Goal: Task Accomplishment & Management: Manage account settings

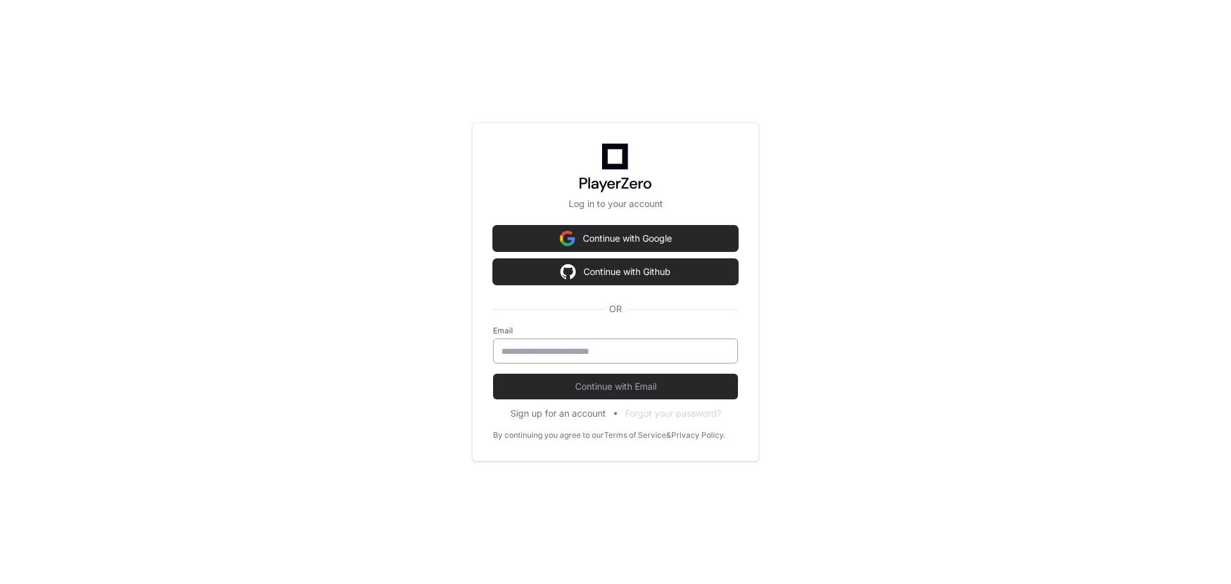
click at [551, 351] on input "email" at bounding box center [615, 351] width 228 height 13
type input "**********"
click at [493, 374] on button "Continue with Email" at bounding box center [615, 387] width 245 height 26
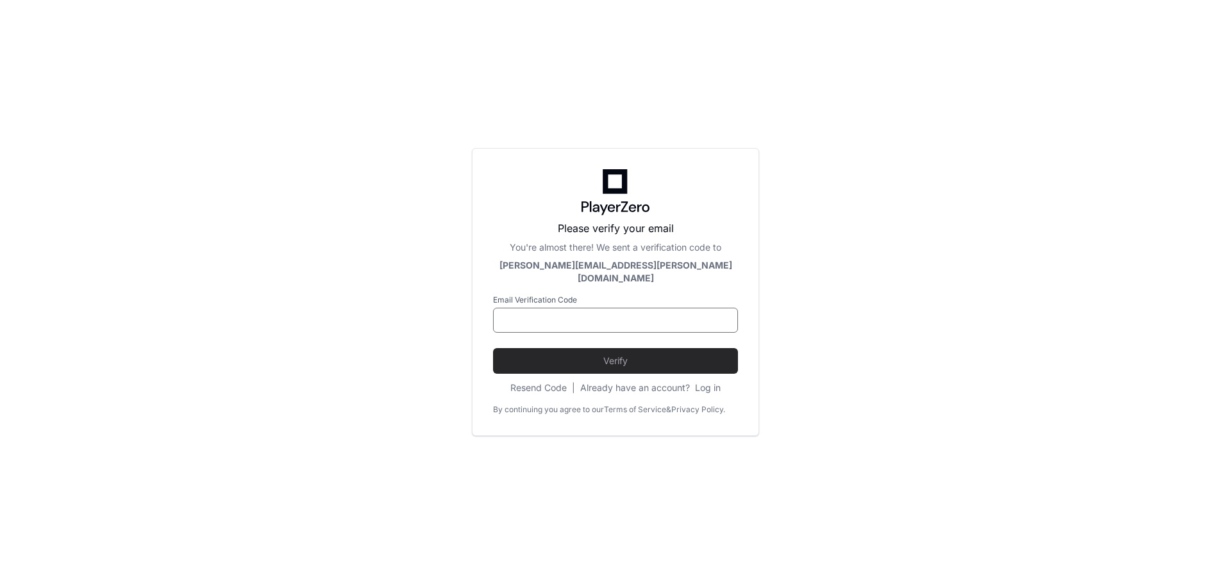
click at [576, 314] on input at bounding box center [615, 320] width 228 height 13
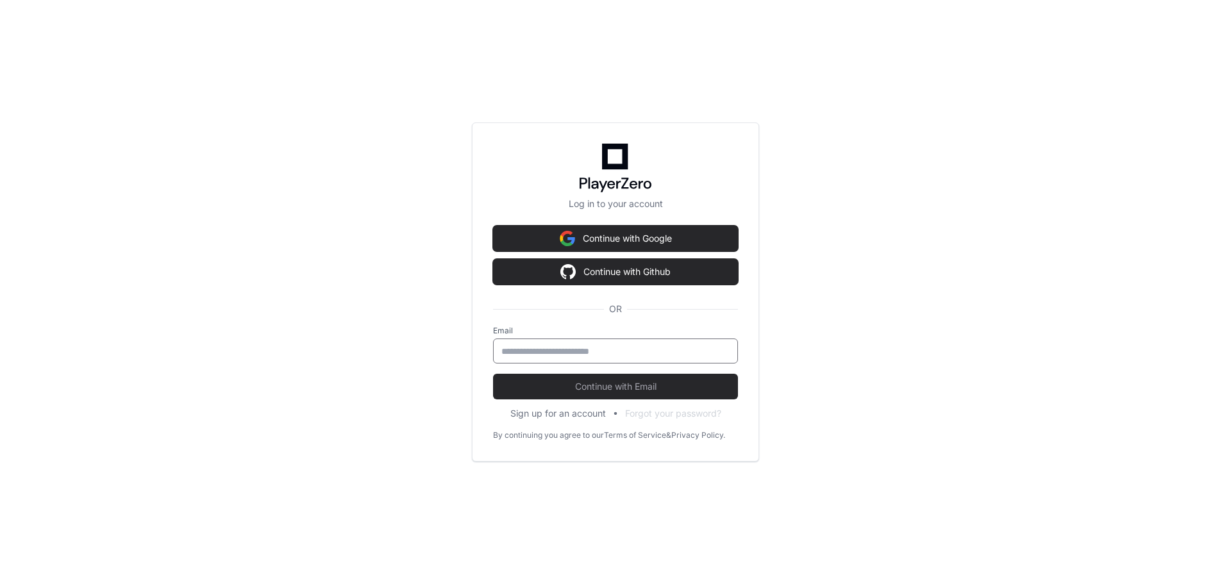
click at [576, 355] on input "email" at bounding box center [615, 351] width 228 height 13
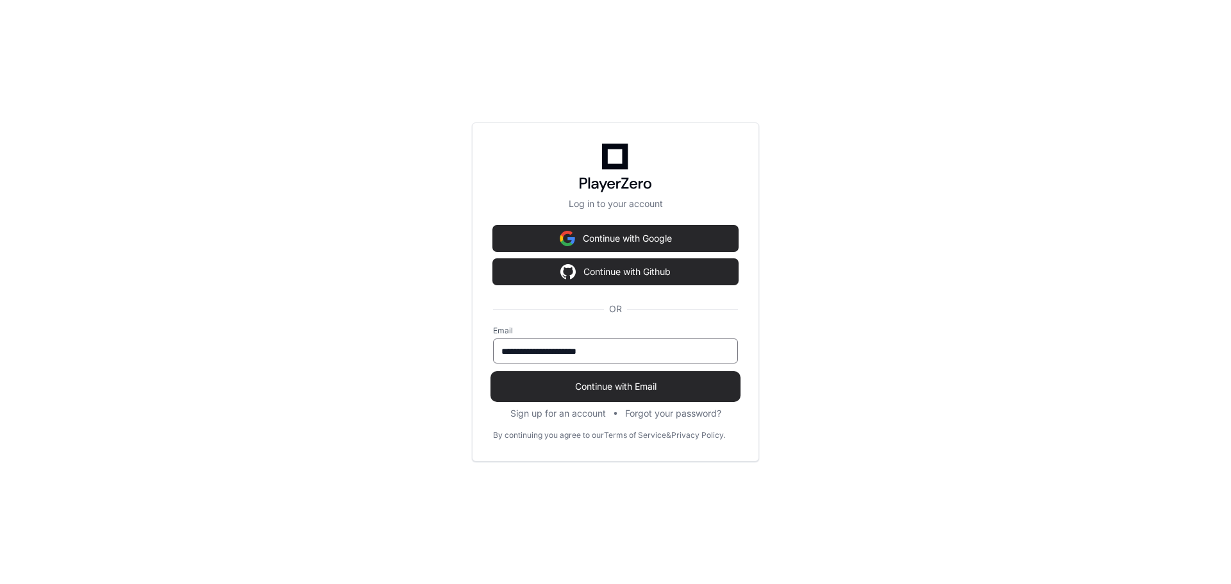
type input "**********"
click at [672, 380] on span "Continue with Email" at bounding box center [615, 386] width 245 height 13
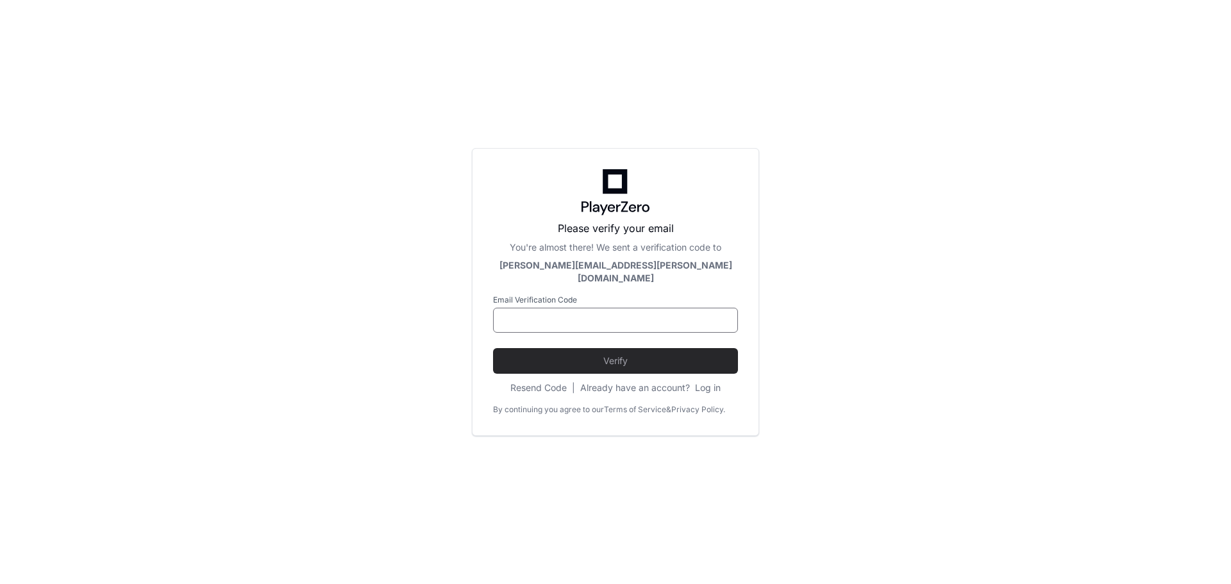
click at [640, 314] on input at bounding box center [615, 320] width 228 height 13
paste input "******"
type input "******"
click at [640, 355] on span "Verify" at bounding box center [615, 361] width 245 height 13
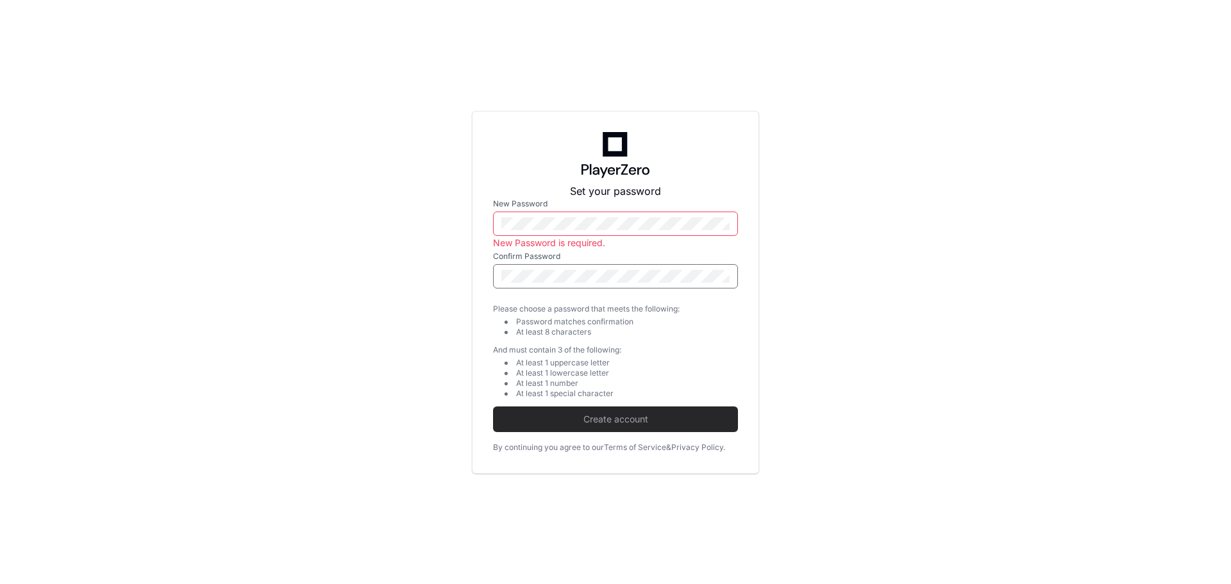
click at [603, 215] on div at bounding box center [615, 224] width 245 height 24
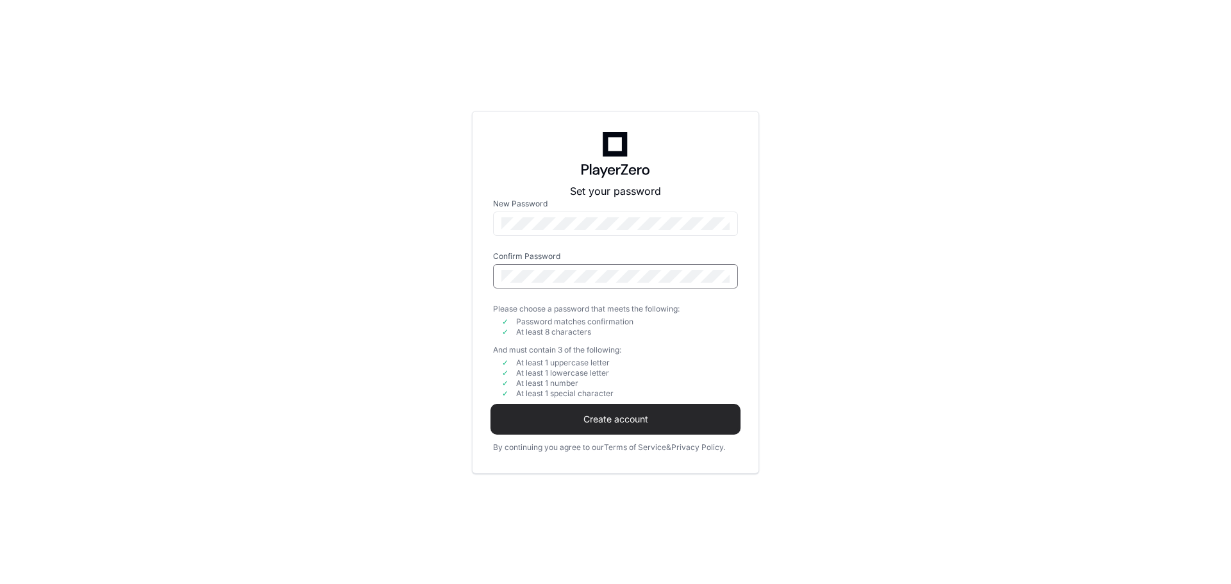
click at [603, 420] on span "Create account" at bounding box center [615, 419] width 245 height 13
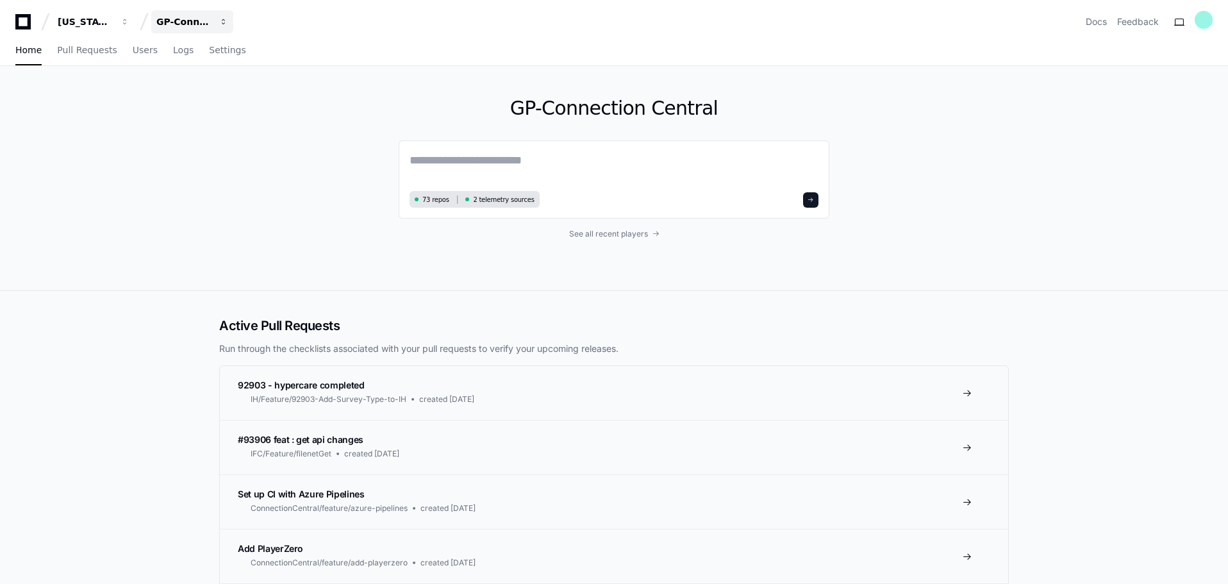
click at [176, 17] on div "GP-Connection Central" at bounding box center [183, 21] width 55 height 13
click at [238, 213] on div "GP-Connection Central 73 repos 2 telemetry sources See all recent players" at bounding box center [614, 178] width 821 height 224
click at [560, 156] on textarea at bounding box center [614, 169] width 409 height 36
click at [433, 198] on span "73 repos" at bounding box center [435, 200] width 27 height 10
click at [195, 194] on div "GP-Connection Central 73 repos 2 telemetry sources See all recent players" at bounding box center [614, 178] width 1228 height 225
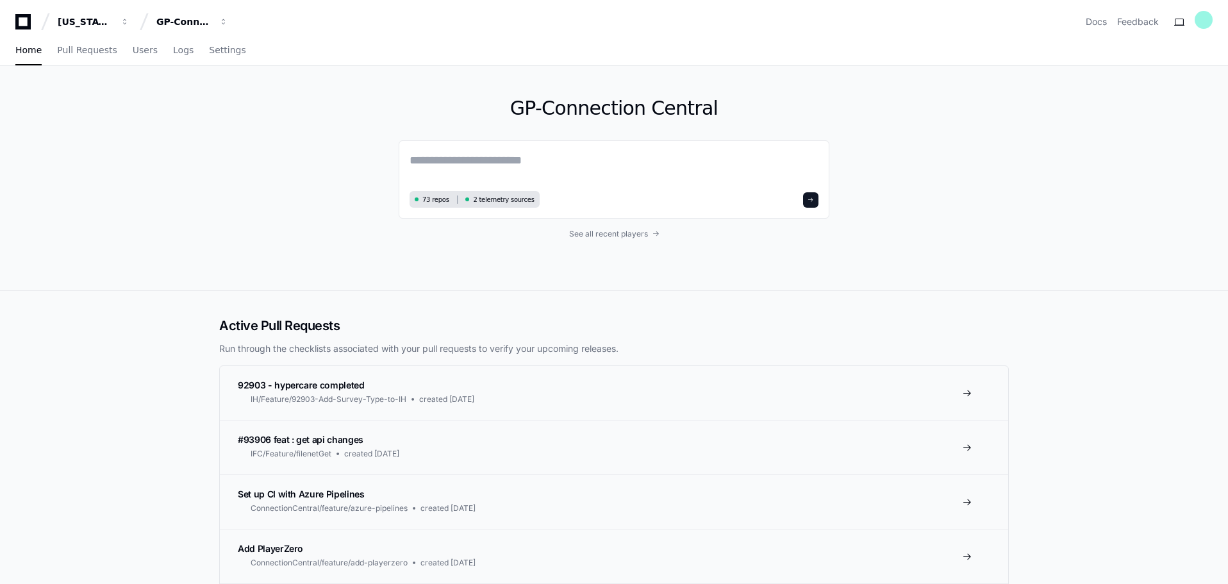
click at [156, 213] on div "GP-Connection Central 73 repos 2 telemetry sources See all recent players" at bounding box center [614, 178] width 1228 height 225
click at [1208, 21] on div at bounding box center [1204, 20] width 18 height 18
click at [1137, 157] on link "User Settings" at bounding box center [1152, 167] width 79 height 21
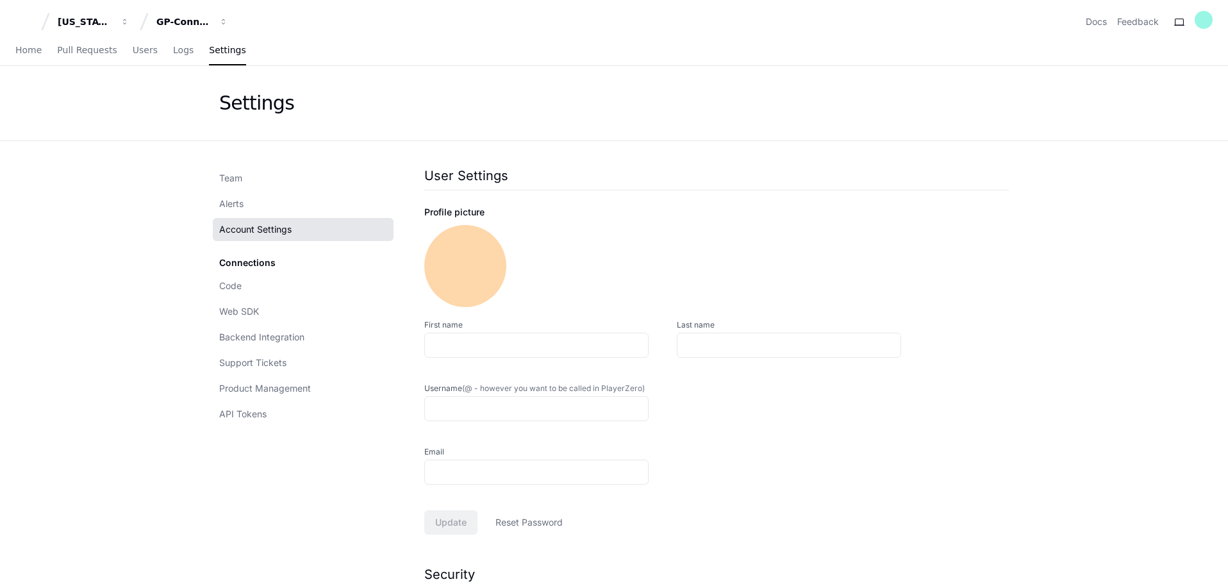
type input "**********"
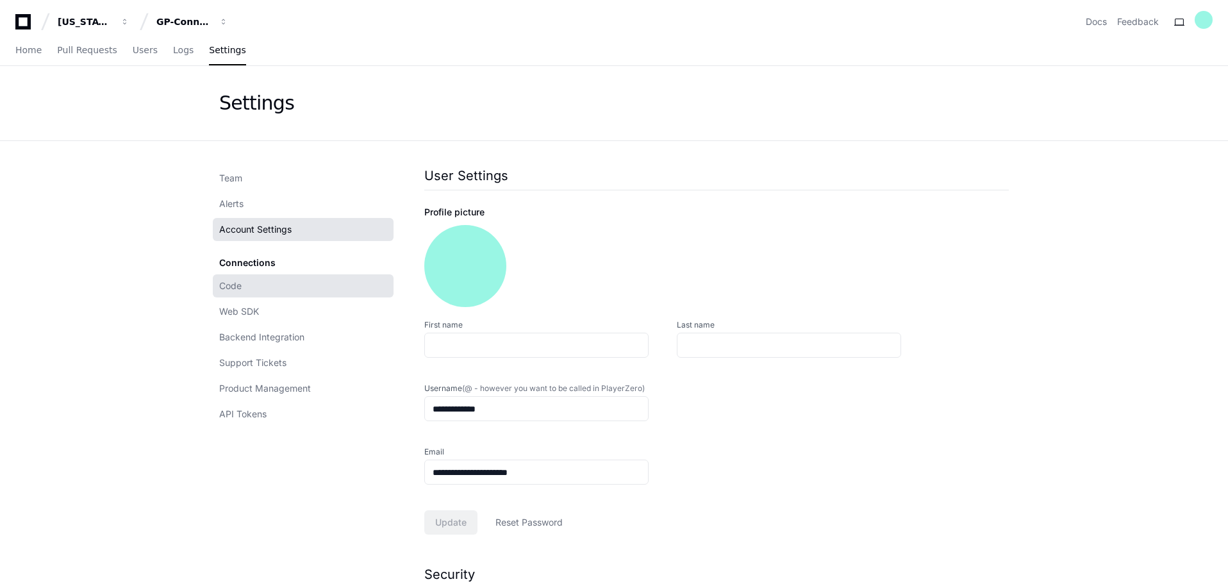
click at [289, 292] on link "Code" at bounding box center [303, 285] width 181 height 23
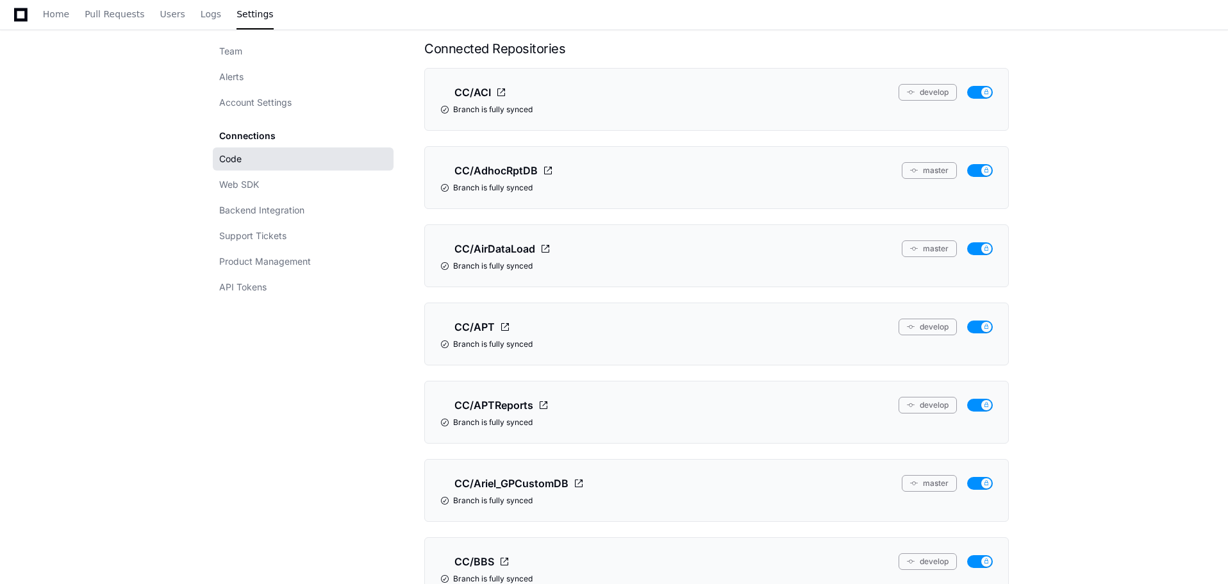
scroll to position [128, 0]
click at [270, 283] on link "API Tokens" at bounding box center [303, 285] width 181 height 23
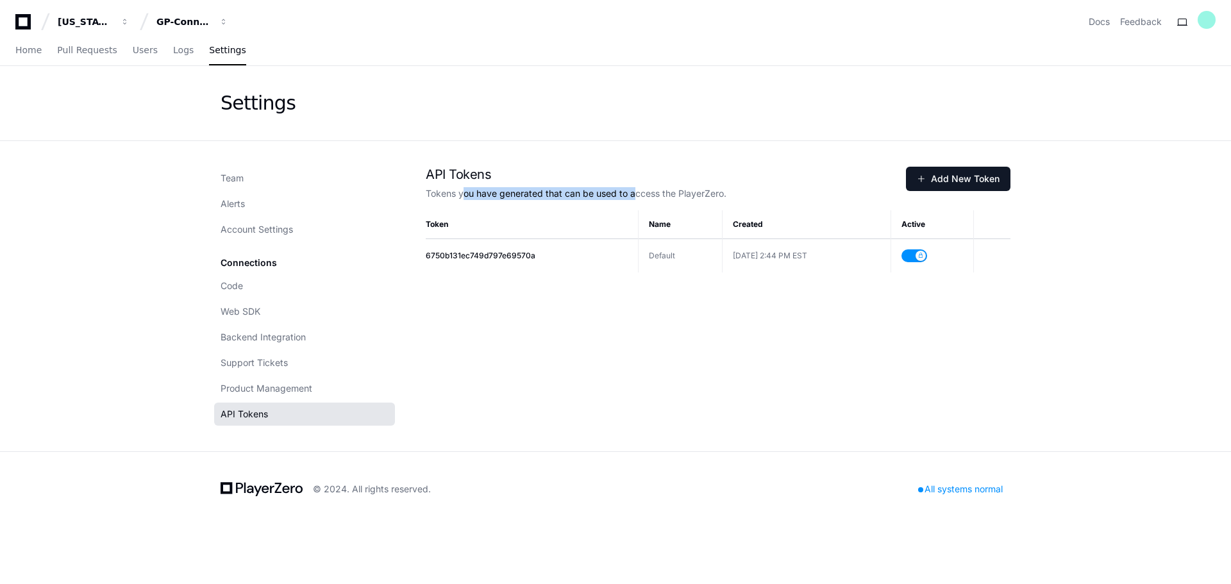
drag, startPoint x: 460, startPoint y: 191, endPoint x: 631, endPoint y: 188, distance: 171.2
click at [631, 188] on p "Tokens you have generated that can be used to access the PlayerZero." at bounding box center [666, 193] width 480 height 13
click at [644, 192] on p "Tokens you have generated that can be used to access the PlayerZero." at bounding box center [666, 193] width 480 height 13
drag, startPoint x: 585, startPoint y: 192, endPoint x: 649, endPoint y: 193, distance: 64.1
click at [649, 193] on p "Tokens you have generated that can be used to access the PlayerZero." at bounding box center [666, 193] width 480 height 13
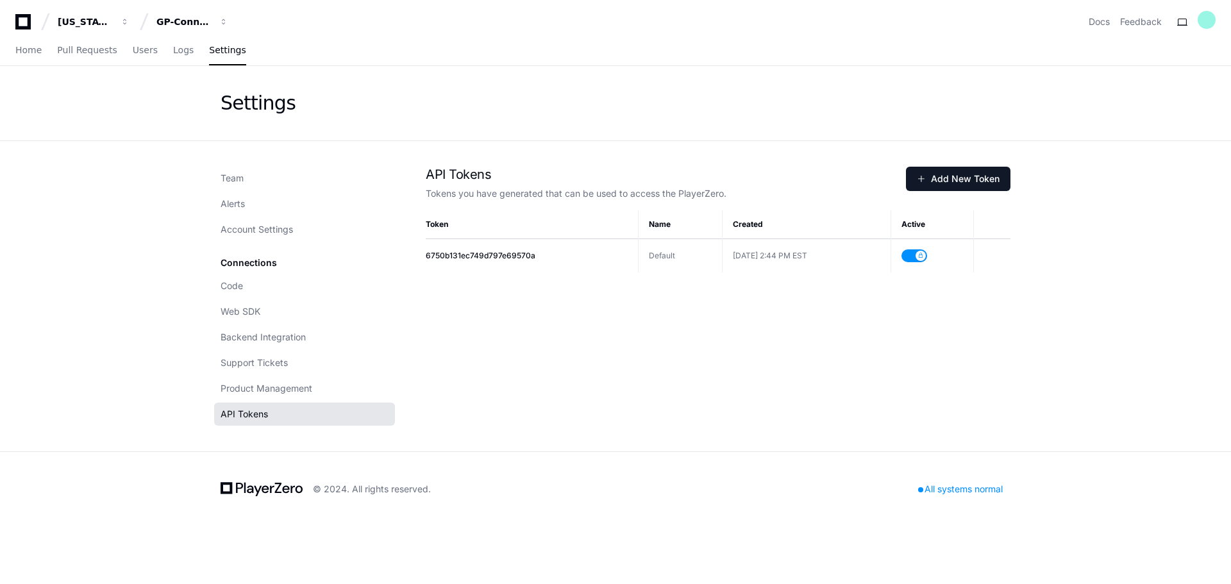
click at [665, 192] on p "Tokens you have generated that can be used to access the PlayerZero." at bounding box center [666, 193] width 480 height 13
click at [959, 183] on span "Add New Token" at bounding box center [958, 178] width 83 height 13
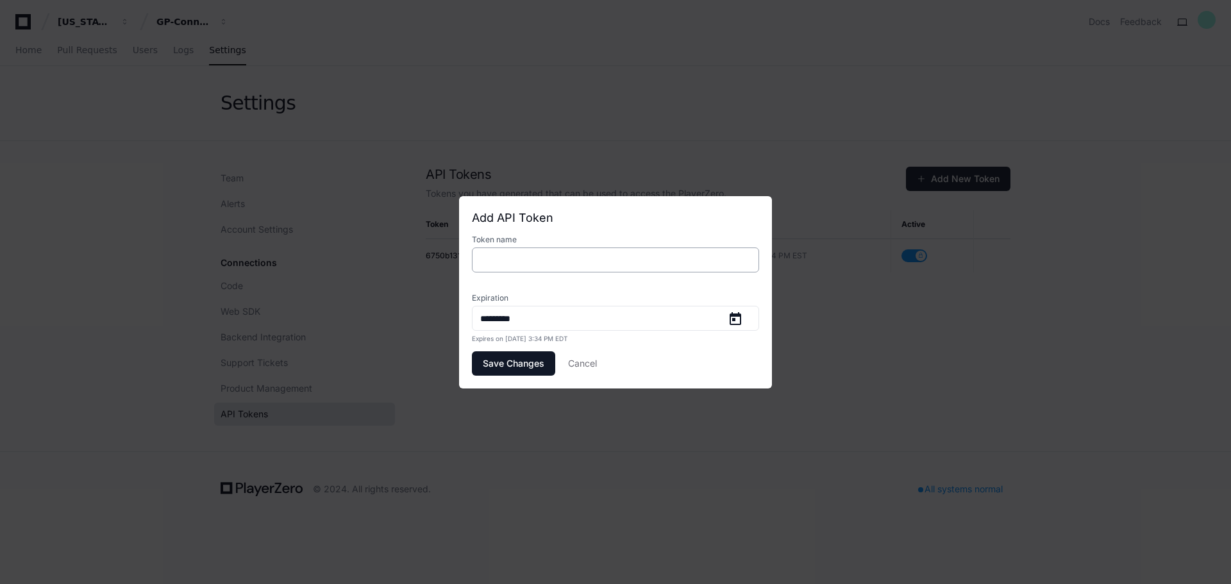
click at [640, 253] on div at bounding box center [615, 259] width 287 height 25
type input "*******"
click at [737, 320] on span "Open calendar" at bounding box center [735, 318] width 31 height 31
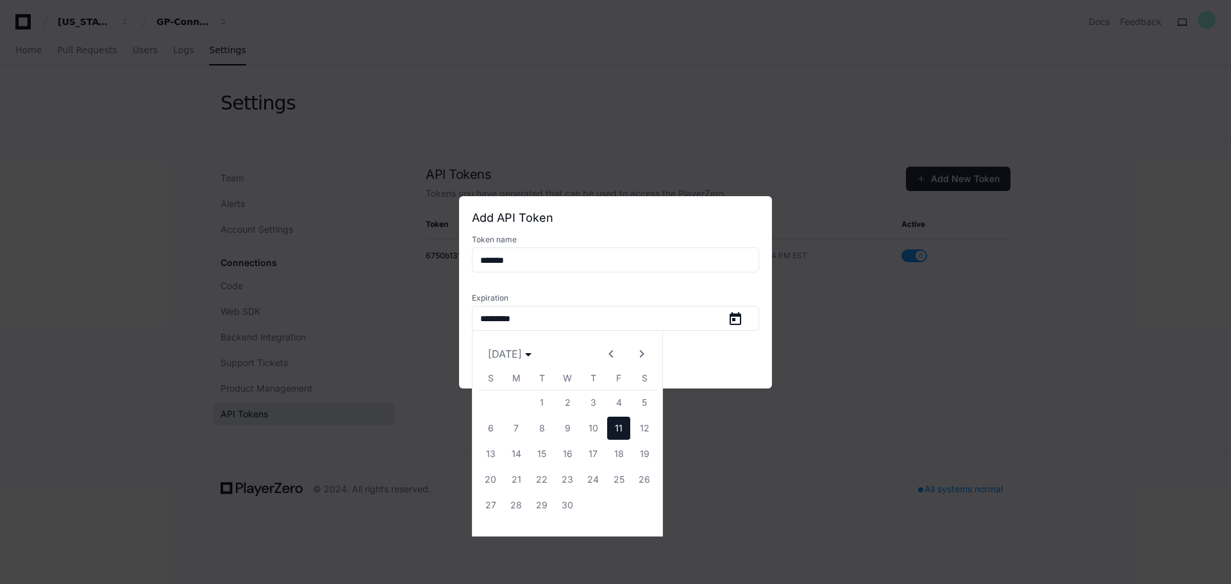
click at [638, 353] on span "Next month" at bounding box center [641, 353] width 31 height 31
click at [531, 356] on icon "Choose month and year" at bounding box center [528, 354] width 6 height 3
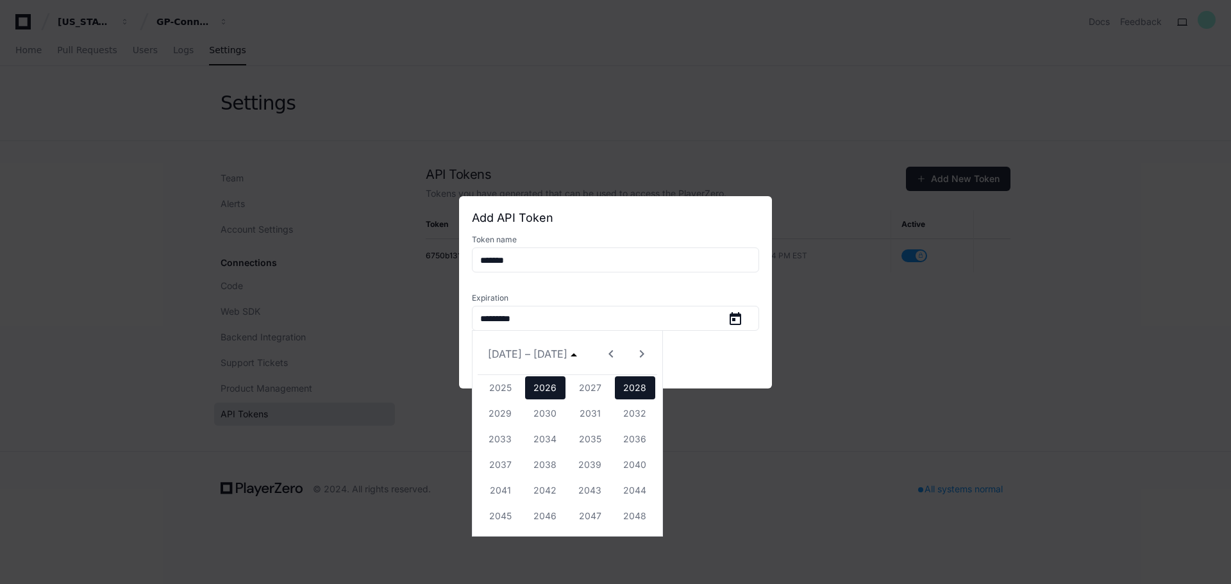
click at [640, 394] on span "2028" at bounding box center [635, 387] width 40 height 23
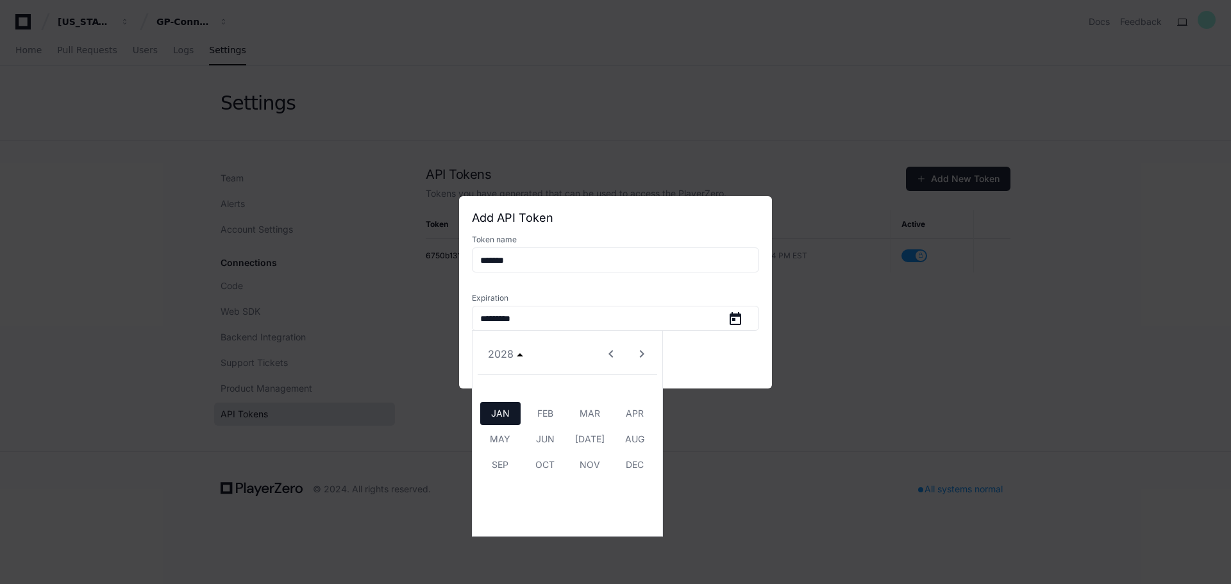
click at [489, 414] on span "JAN" at bounding box center [500, 413] width 40 height 23
click at [707, 365] on div at bounding box center [615, 292] width 1231 height 584
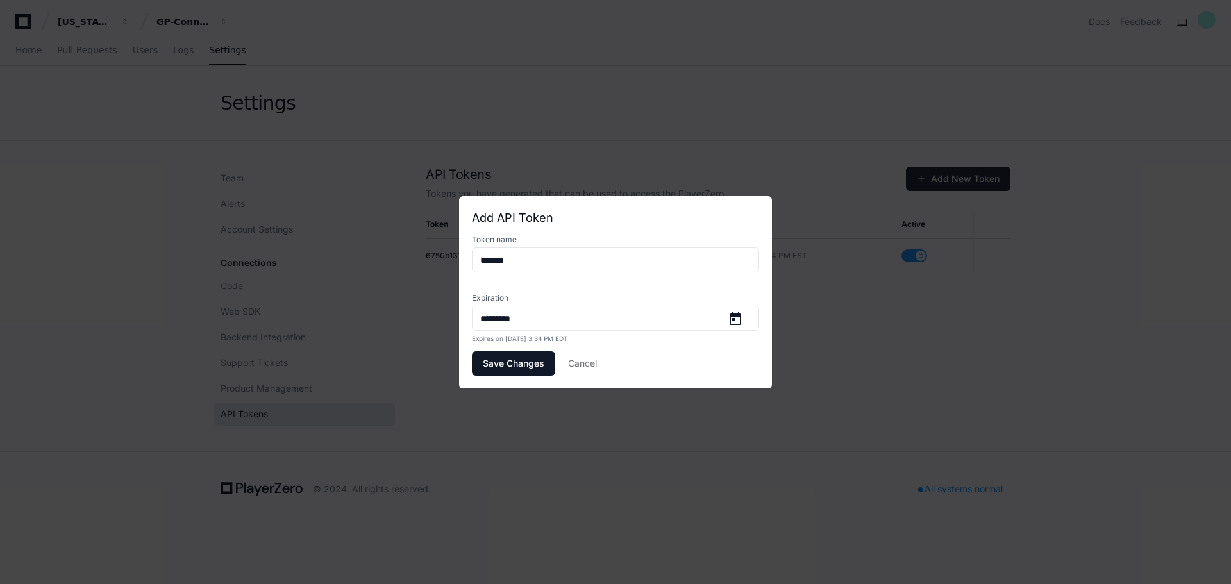
click at [513, 366] on span "Save Changes" at bounding box center [514, 363] width 62 height 13
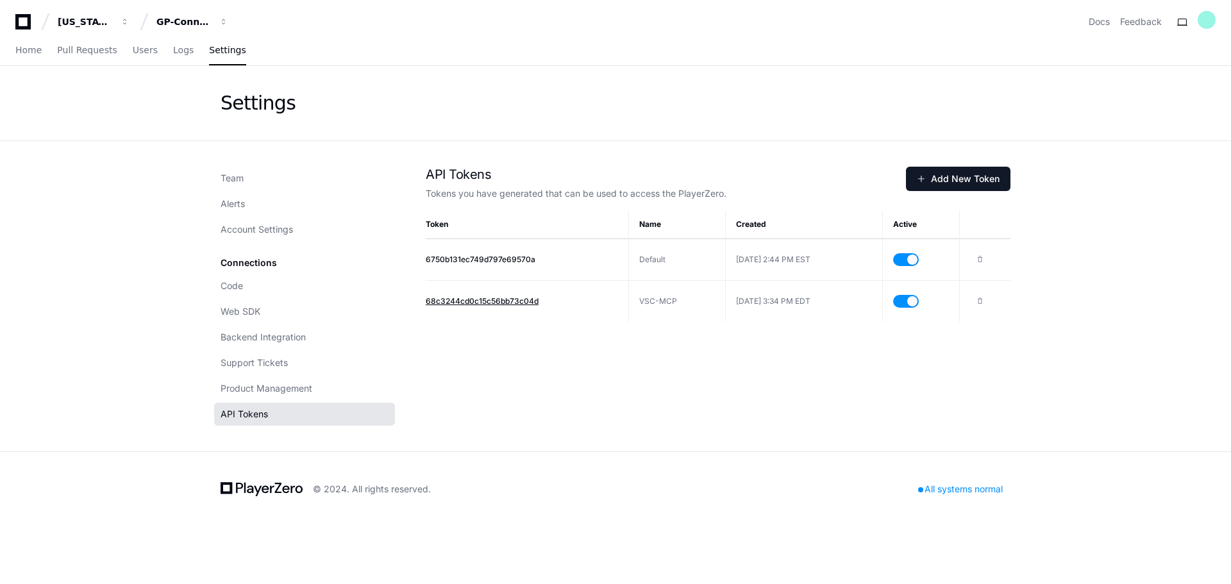
click at [524, 305] on span "68c3244cd0c15c56bb73c04d" at bounding box center [482, 301] width 113 height 10
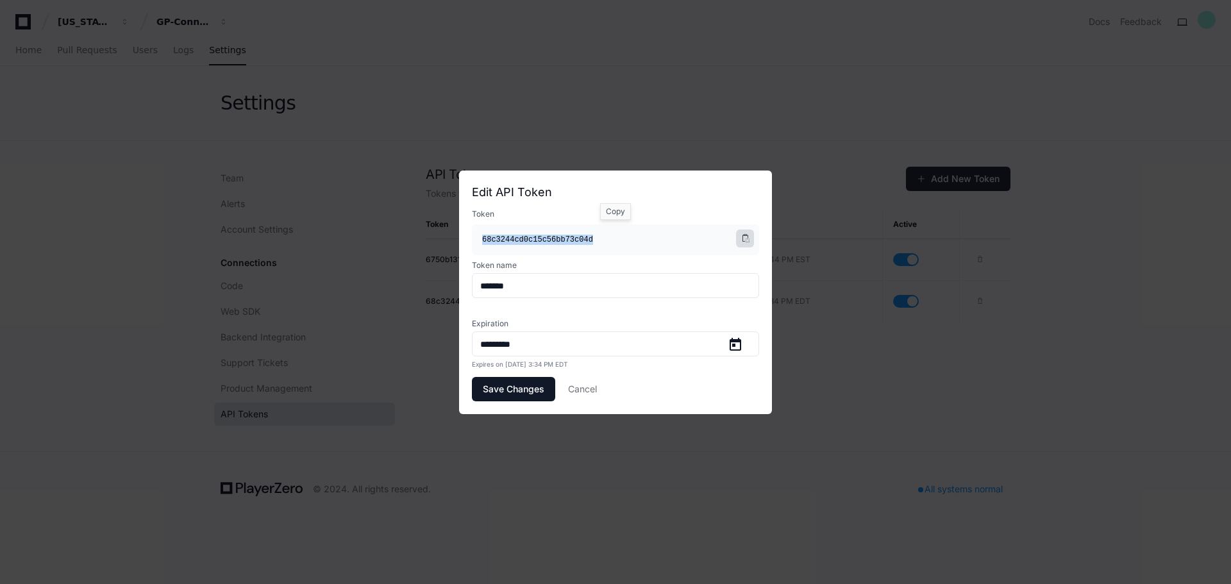
click at [746, 239] on span at bounding box center [745, 239] width 8 height 8
click at [633, 492] on div at bounding box center [615, 292] width 1231 height 584
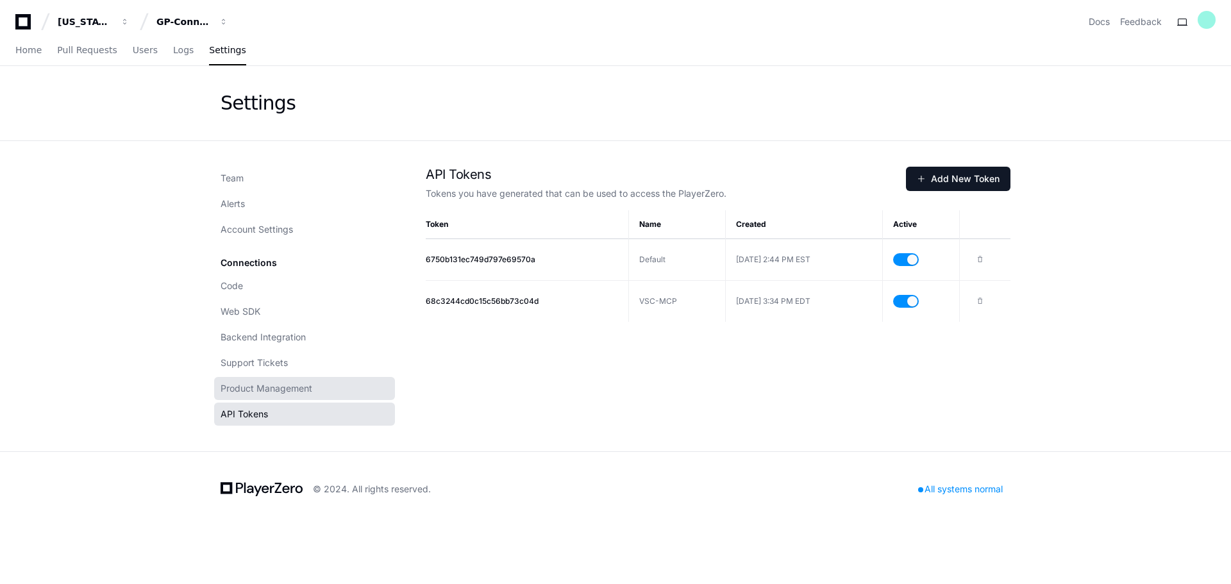
click at [266, 388] on span "Product Management" at bounding box center [267, 388] width 92 height 13
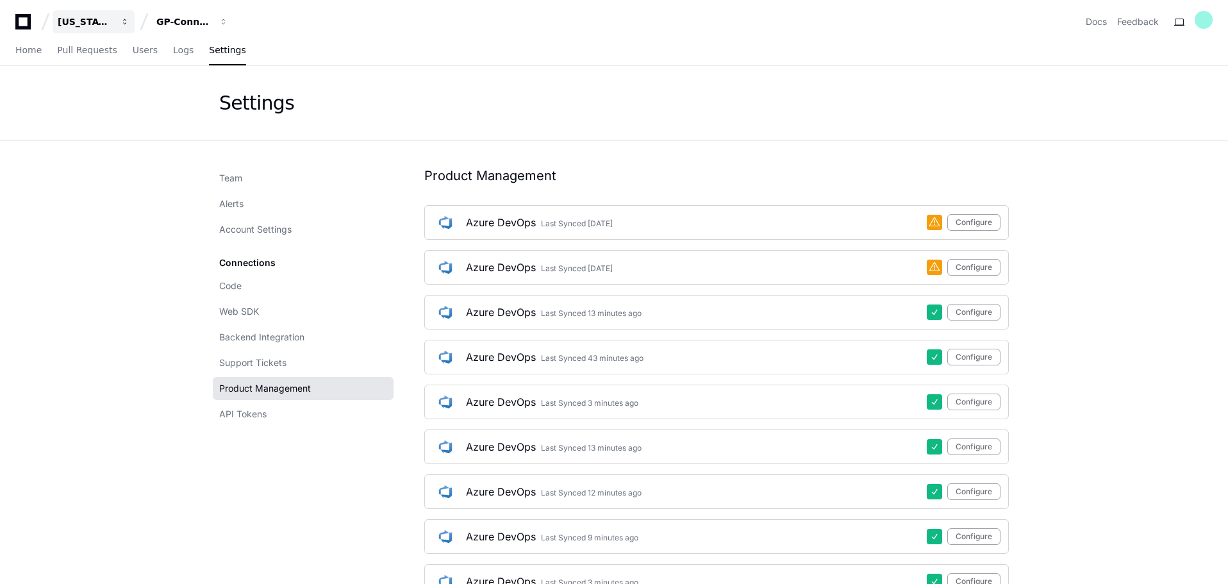
click at [83, 20] on div "[US_STATE] Pacific" at bounding box center [85, 21] width 55 height 13
click at [85, 20] on div "[US_STATE] Pacific" at bounding box center [85, 21] width 55 height 13
click at [10, 24] on div "[US_STATE] Pacific GP-Connection Central Docs Feedback" at bounding box center [614, 16] width 1228 height 33
click at [24, 24] on icon at bounding box center [23, 21] width 26 height 15
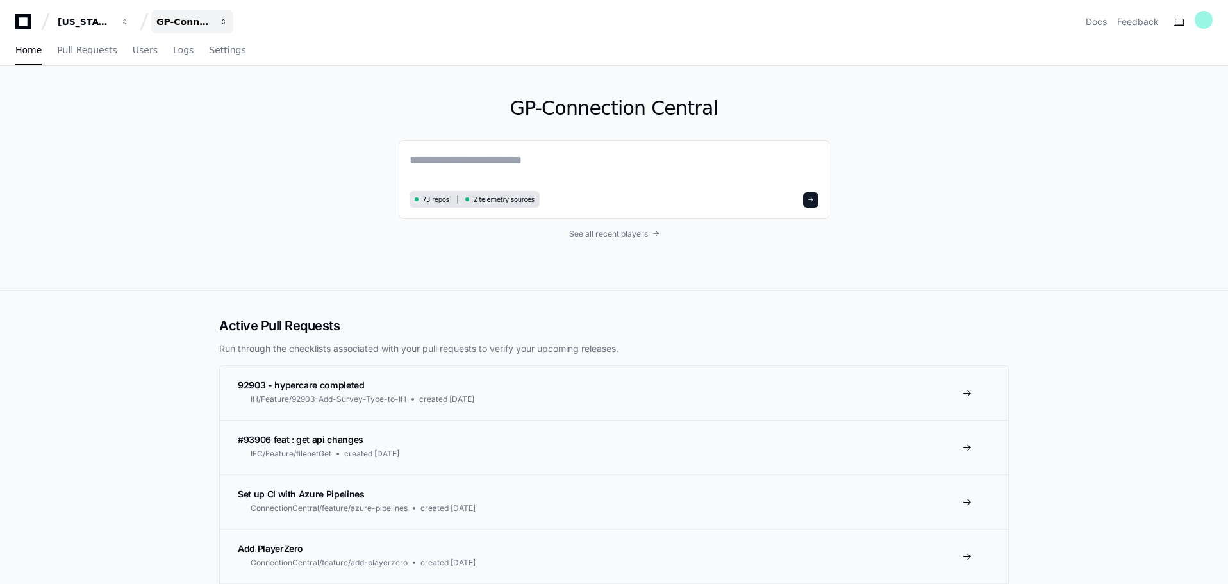
click at [198, 24] on div "GP-Connection Central" at bounding box center [183, 21] width 55 height 13
click at [160, 228] on div "GP-Connection Central 73 repos 2 telemetry sources See all recent players" at bounding box center [614, 178] width 1228 height 225
click at [544, 149] on div "73 repos 2 telemetry sources" at bounding box center [614, 179] width 431 height 78
click at [524, 164] on textarea at bounding box center [614, 169] width 409 height 36
click at [191, 29] on button "GP-Connection Central" at bounding box center [192, 21] width 82 height 23
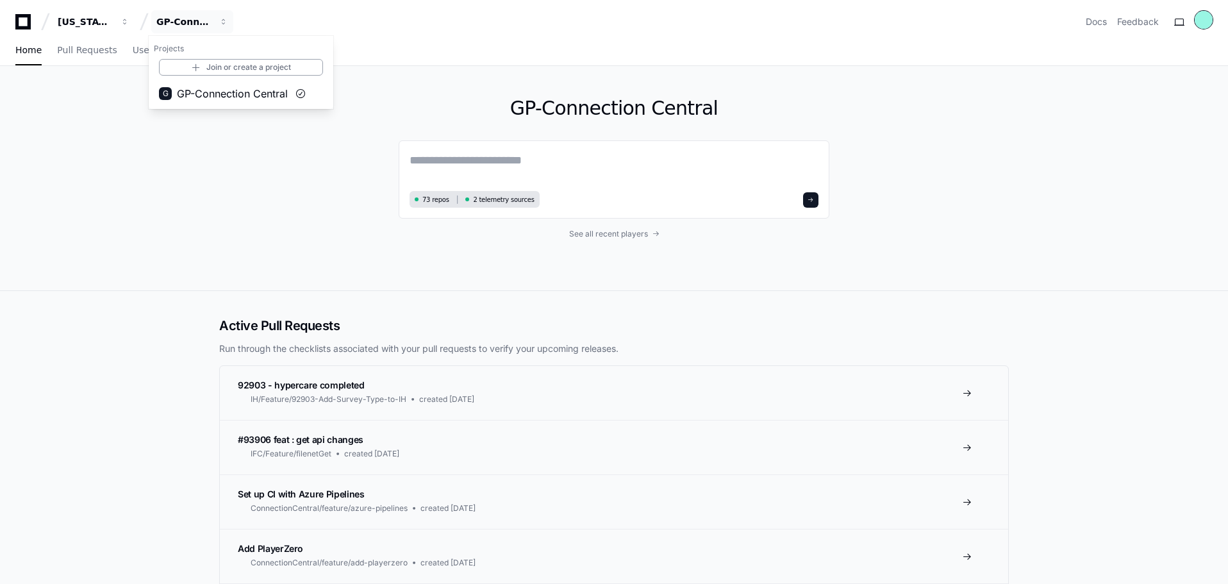
click at [1201, 24] on div at bounding box center [1204, 20] width 18 height 18
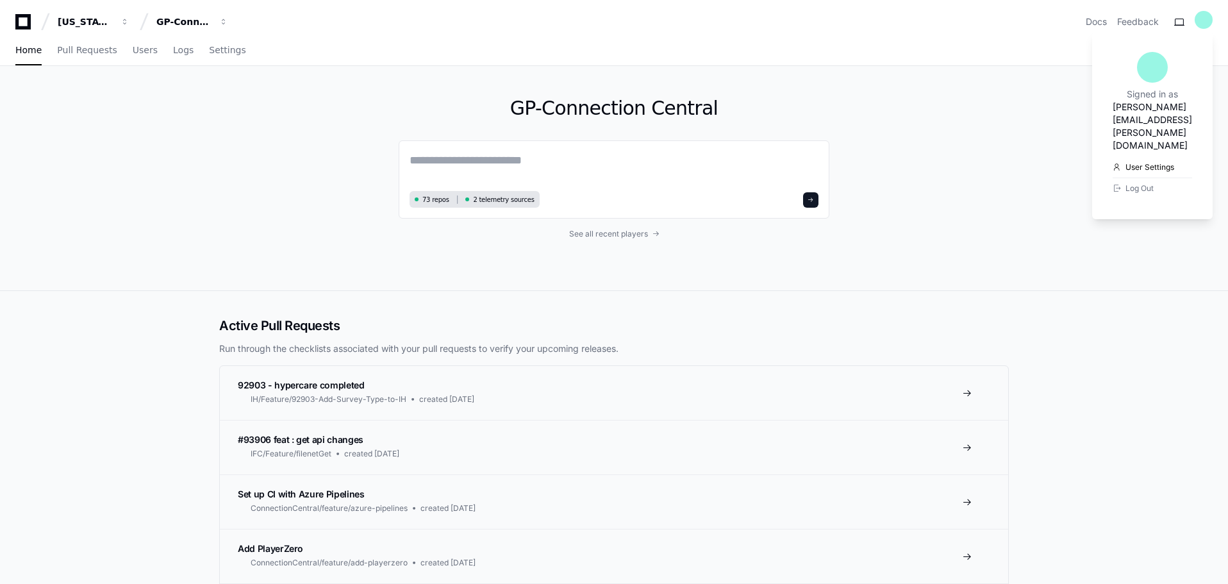
click at [1126, 157] on link "User Settings" at bounding box center [1152, 167] width 79 height 21
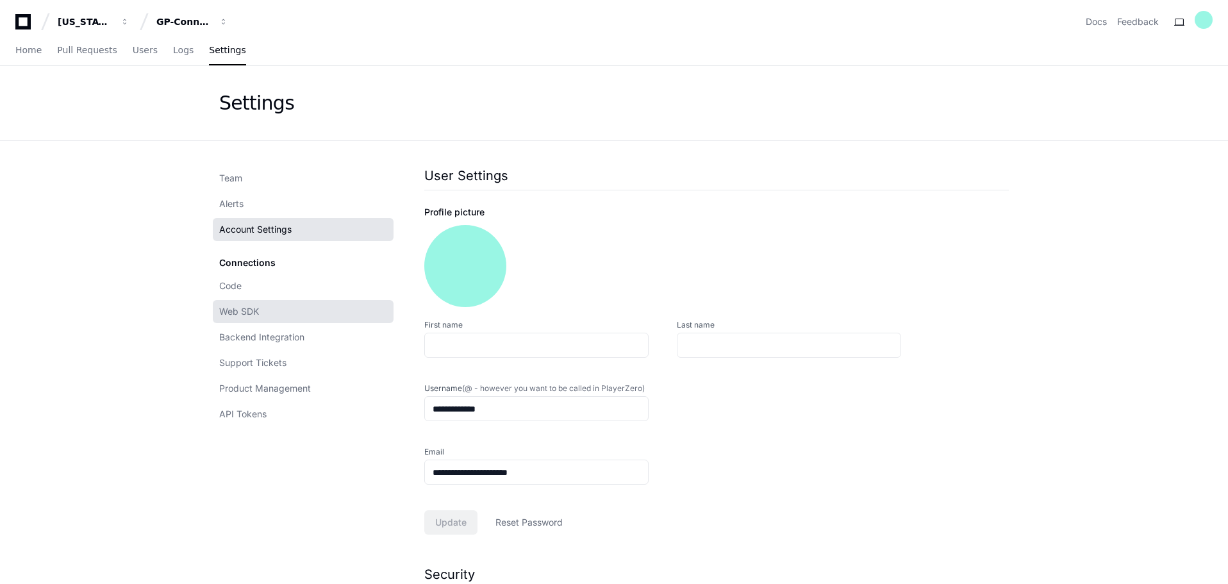
click at [255, 310] on span "Web SDK" at bounding box center [239, 311] width 40 height 13
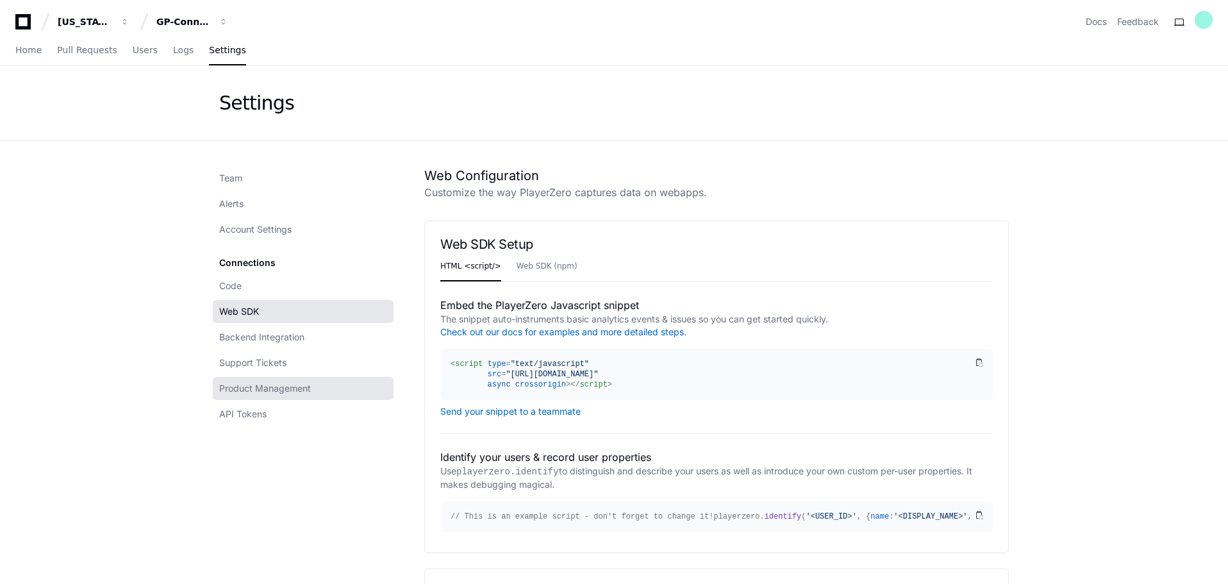
click at [266, 386] on span "Product Management" at bounding box center [265, 388] width 92 height 13
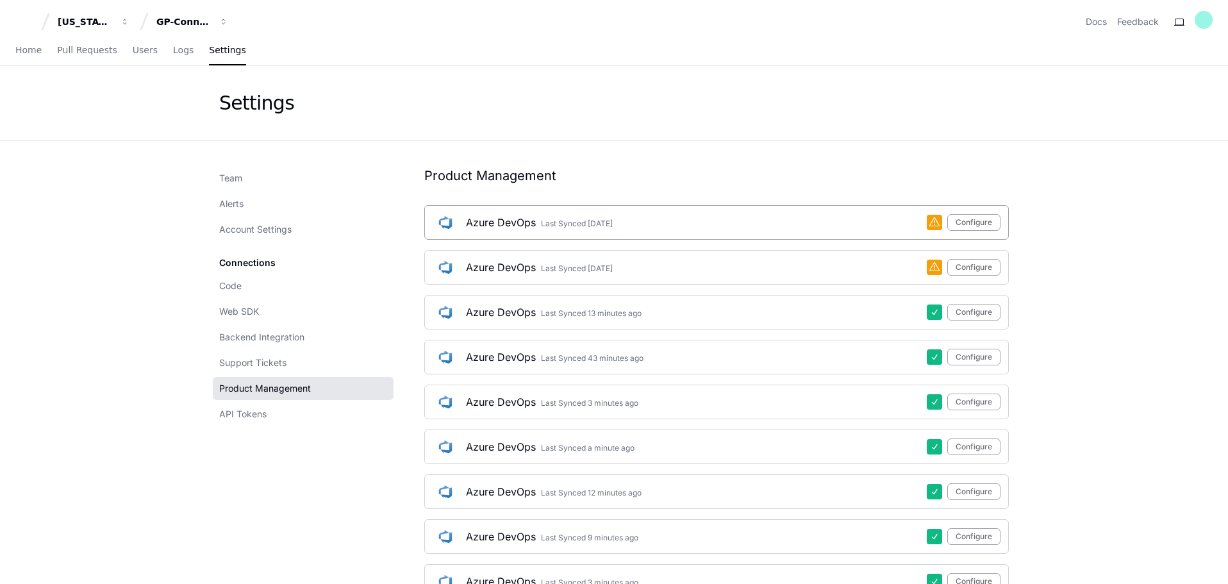
click at [615, 212] on div "Azure DevOps Last Synced [DATE] Configure" at bounding box center [716, 222] width 585 height 35
click at [606, 219] on div "Last Synced [DATE]" at bounding box center [577, 224] width 72 height 10
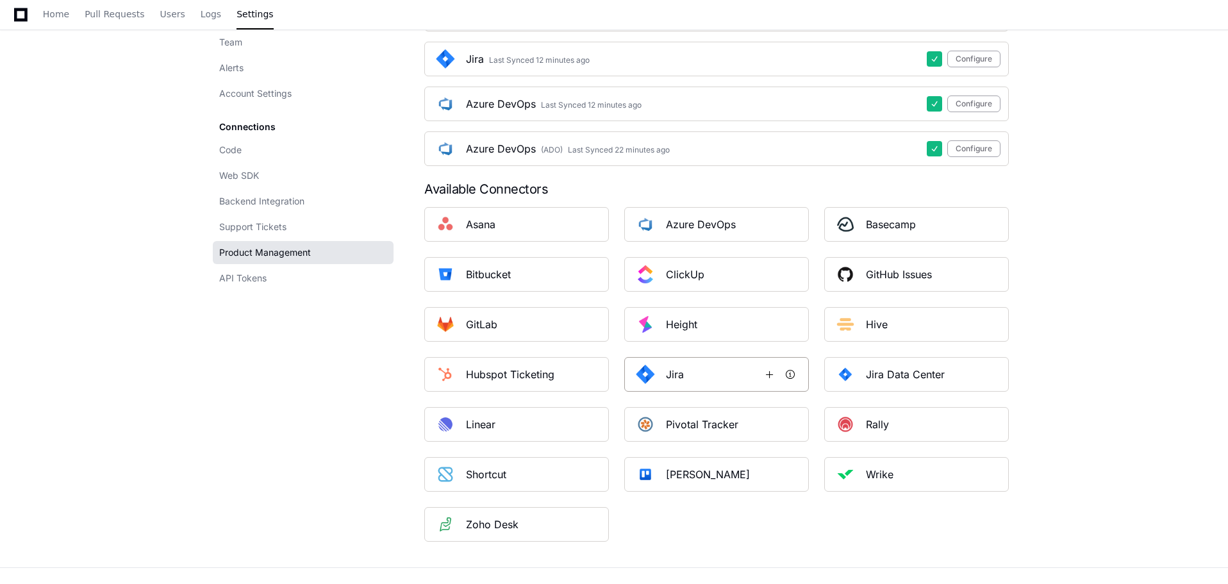
scroll to position [671, 0]
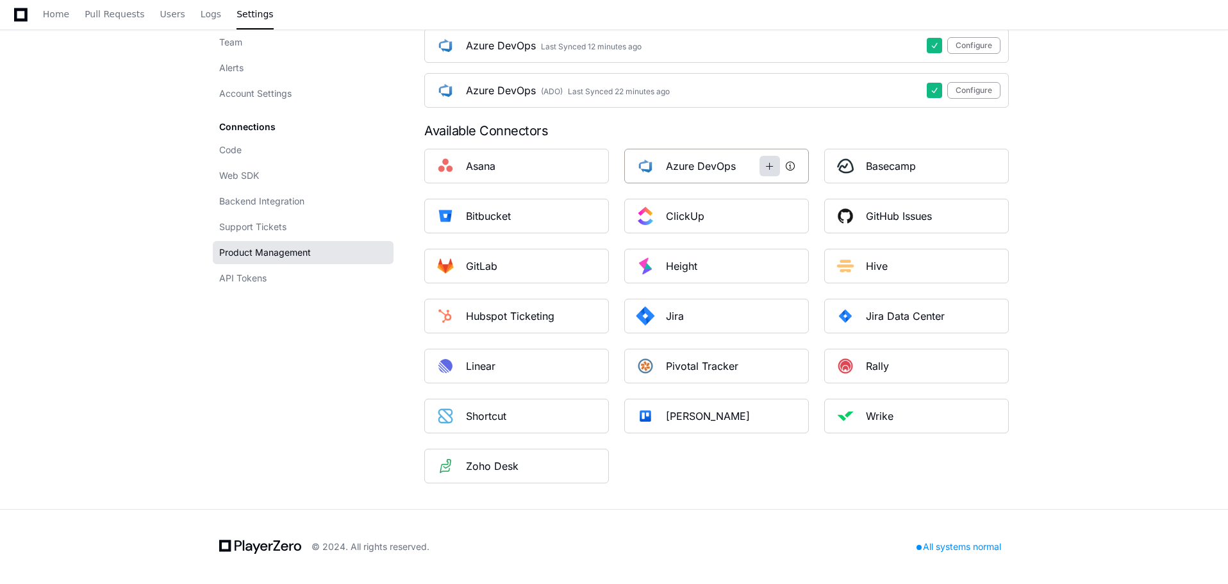
click at [772, 167] on span at bounding box center [770, 166] width 10 height 10
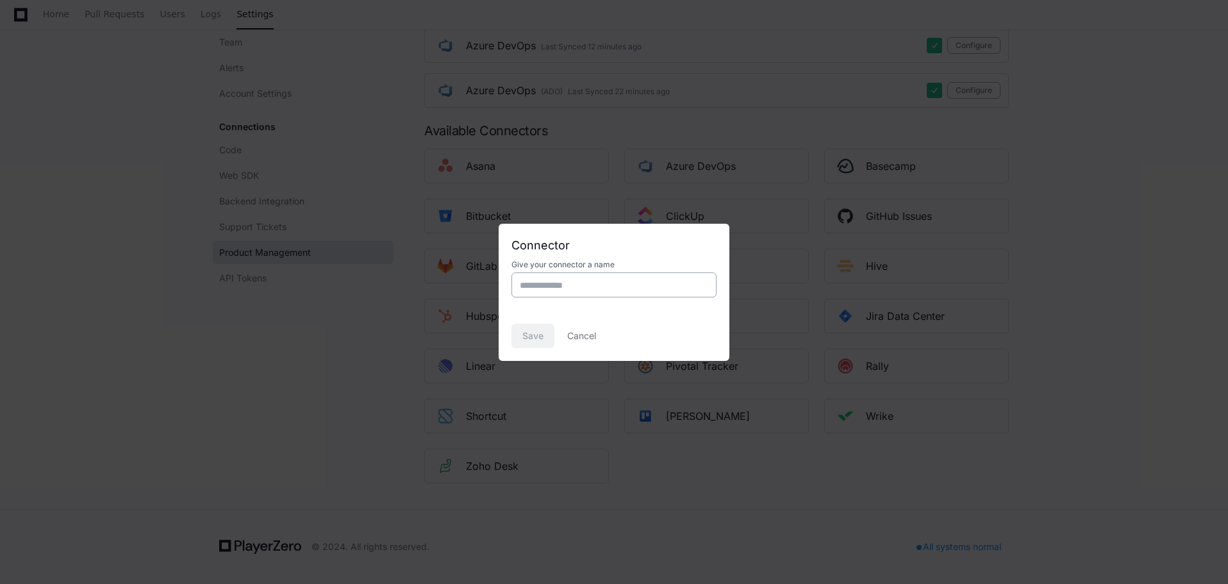
click at [626, 291] on div at bounding box center [614, 284] width 205 height 25
click at [609, 287] on input at bounding box center [614, 285] width 188 height 13
type input "**********"
click at [533, 333] on span "Save" at bounding box center [532, 336] width 21 height 13
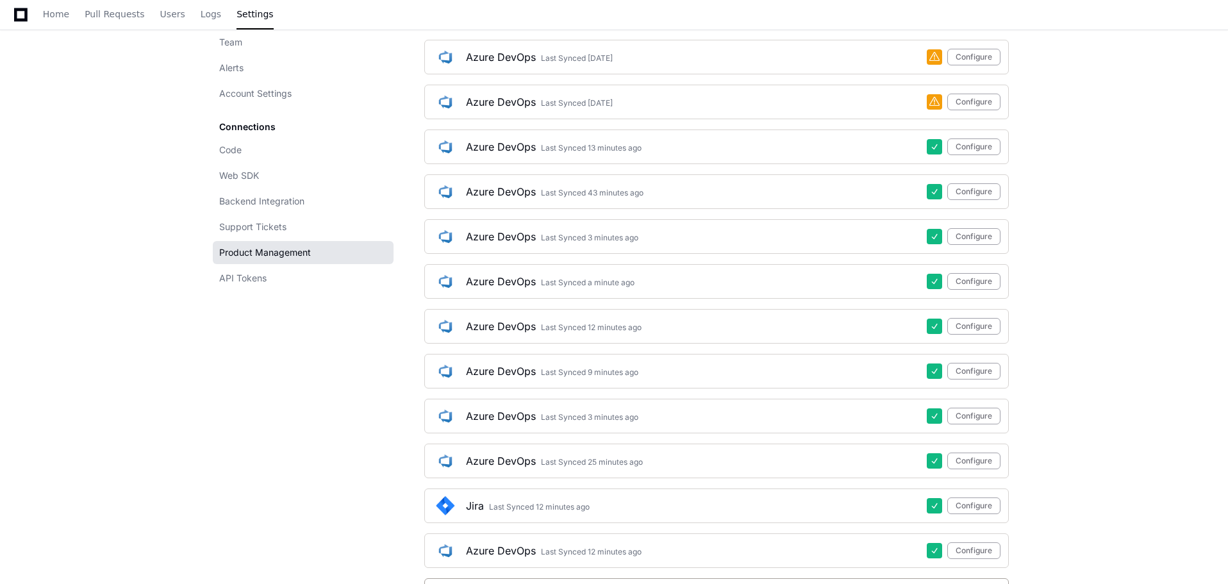
scroll to position [385, 0]
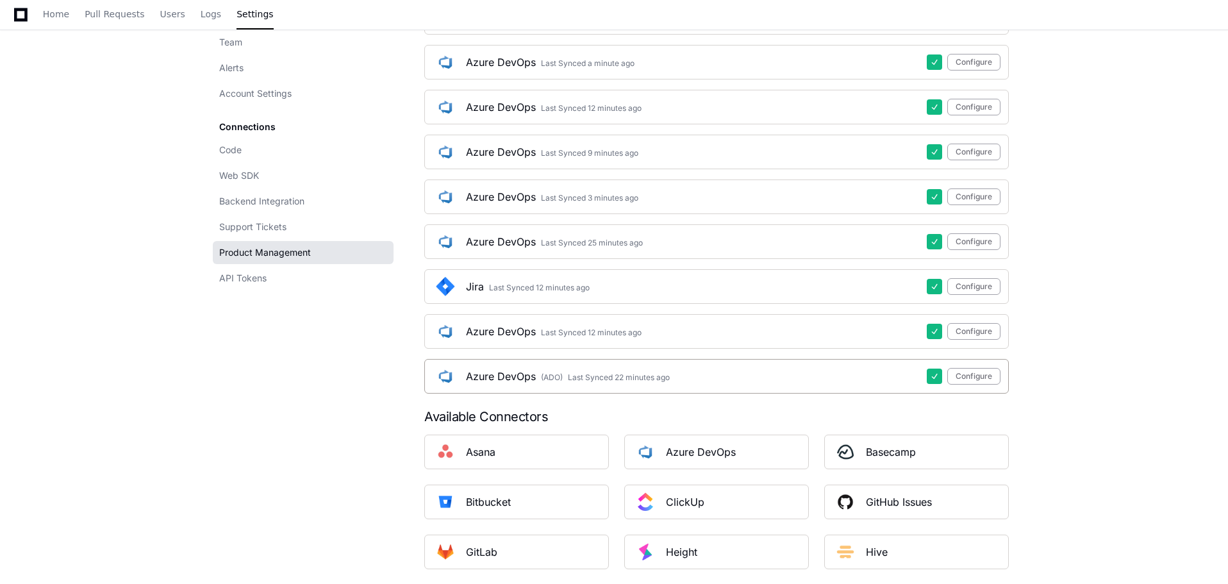
click at [603, 374] on div "Last Synced 22 minutes ago" at bounding box center [619, 377] width 102 height 10
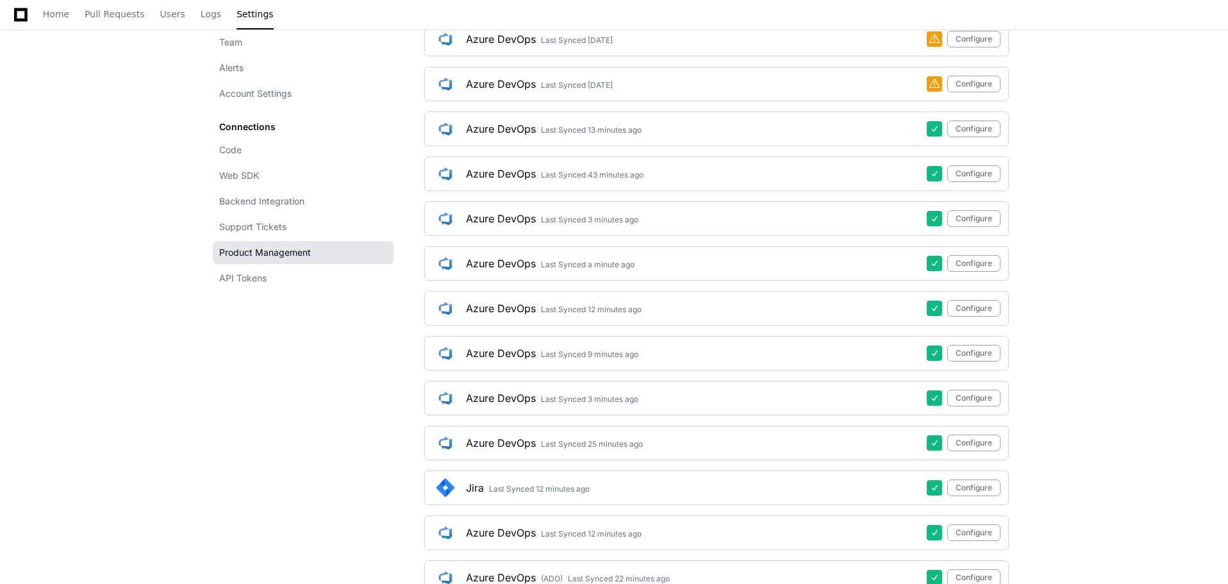
scroll to position [0, 0]
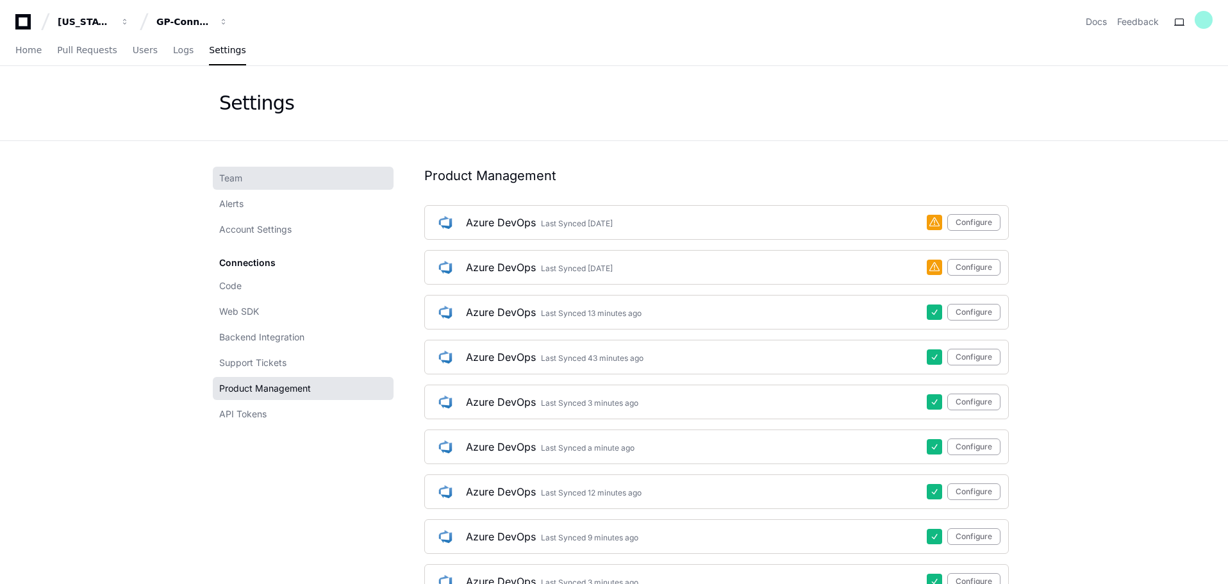
click at [249, 174] on link "Team" at bounding box center [303, 178] width 181 height 23
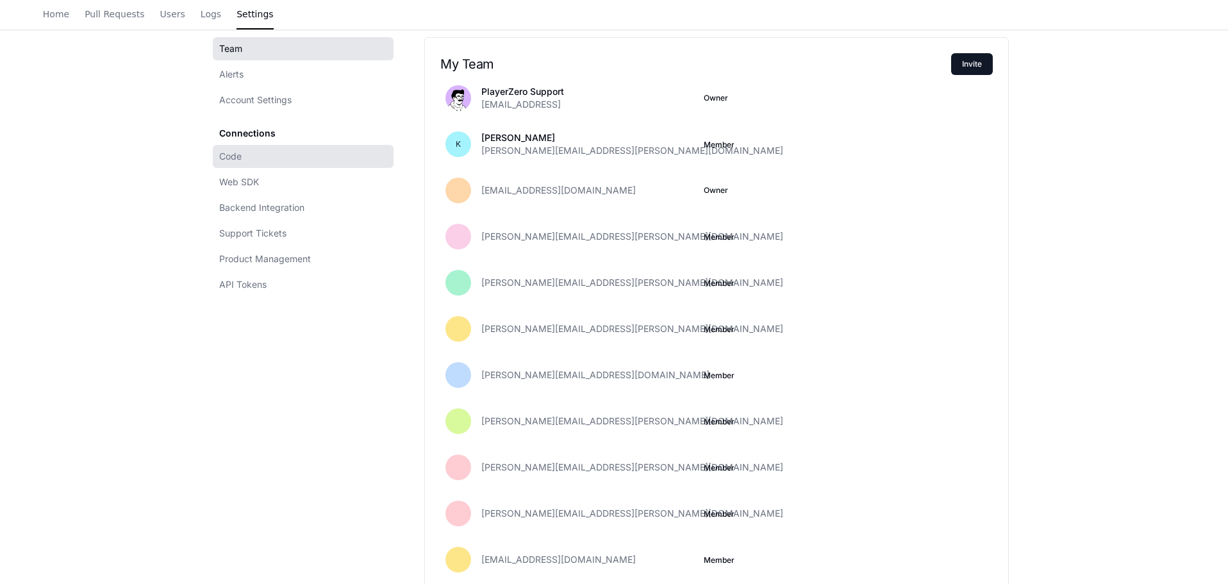
scroll to position [128, 0]
click at [169, 17] on span "Users" at bounding box center [172, 14] width 25 height 8
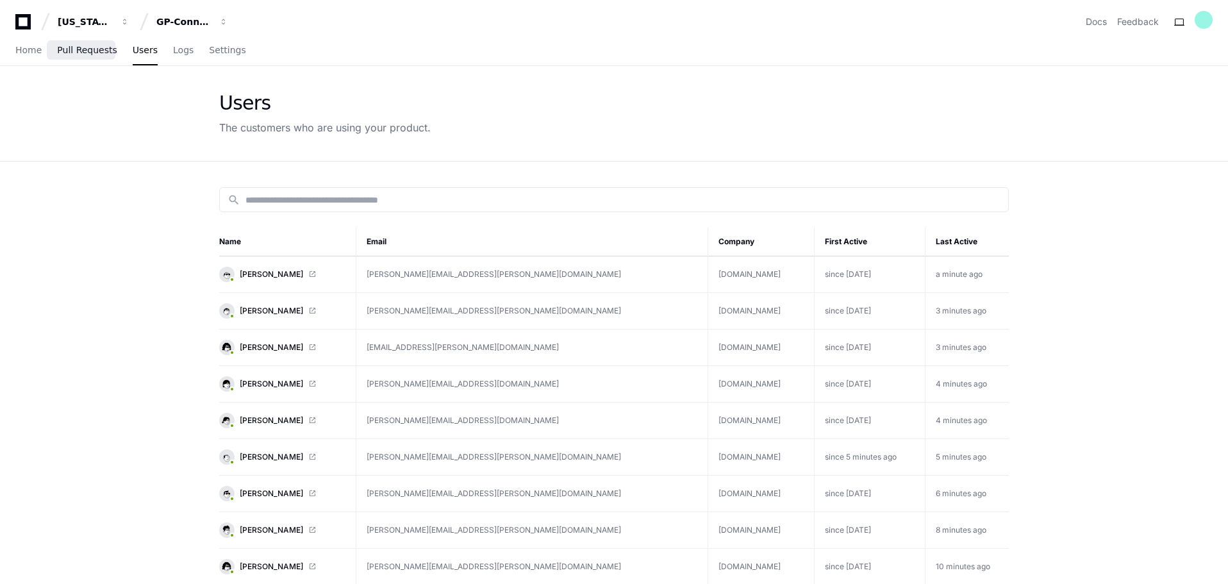
click at [77, 56] on link "Pull Requests" at bounding box center [87, 50] width 60 height 29
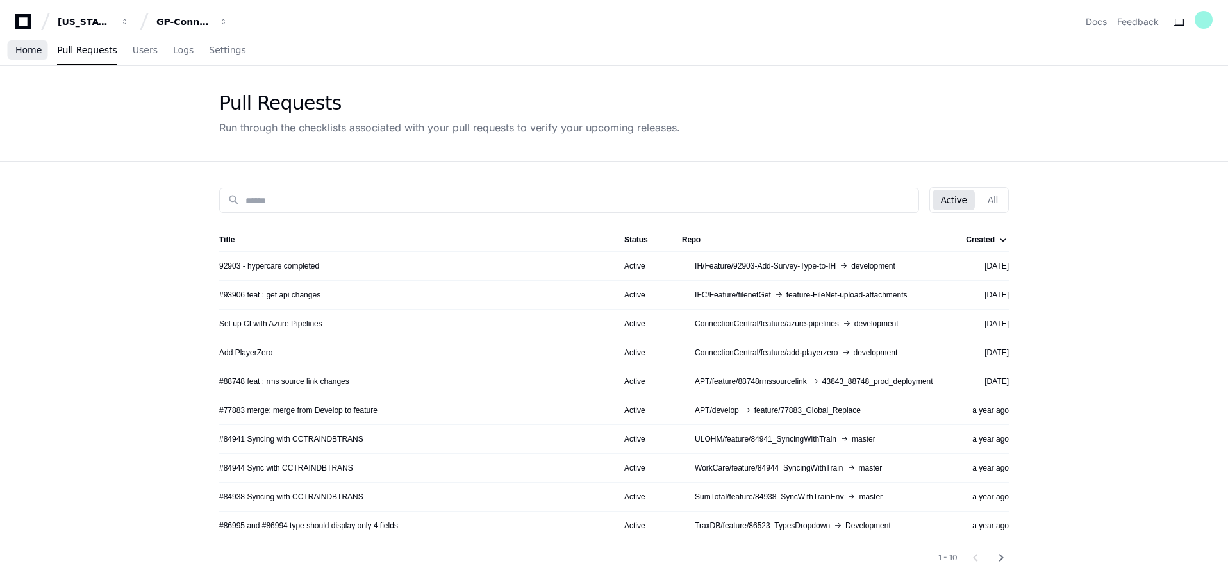
click at [27, 58] on link "Home" at bounding box center [28, 50] width 26 height 29
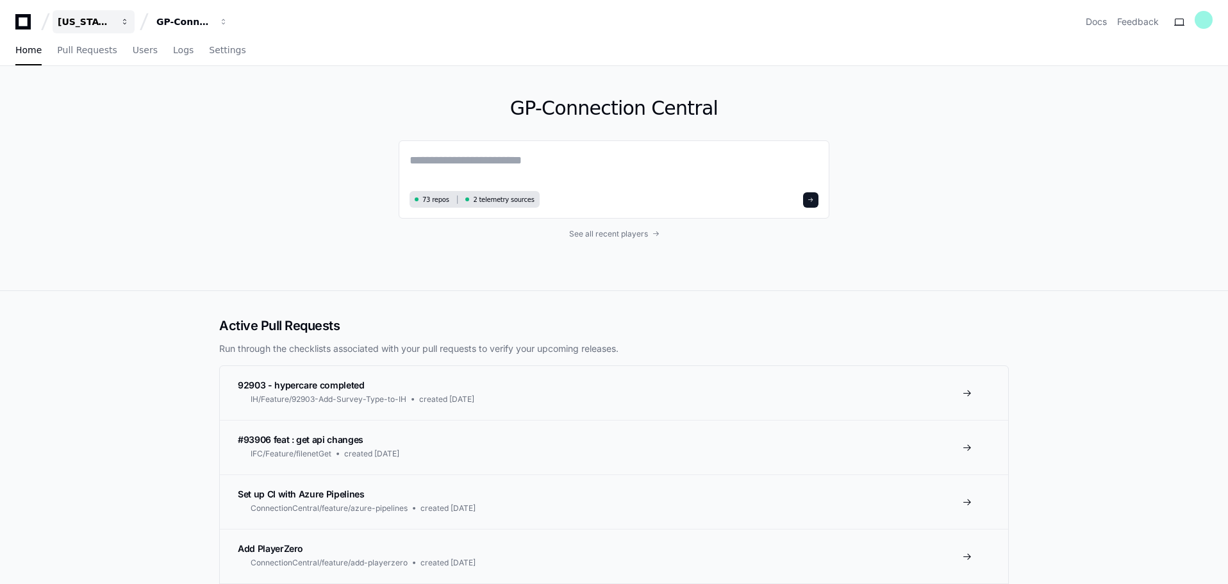
click at [108, 21] on div "[US_STATE] Pacific" at bounding box center [85, 21] width 55 height 13
click at [171, 15] on button "GP-Connection Central" at bounding box center [192, 21] width 82 height 23
click at [163, 229] on div "GP-Connection Central 73 repos 2 telemetry sources See all recent players" at bounding box center [614, 178] width 1228 height 225
click at [190, 16] on div "GP-Connection Central" at bounding box center [183, 21] width 55 height 13
click at [218, 93] on span "GP-Connection Central" at bounding box center [232, 93] width 111 height 15
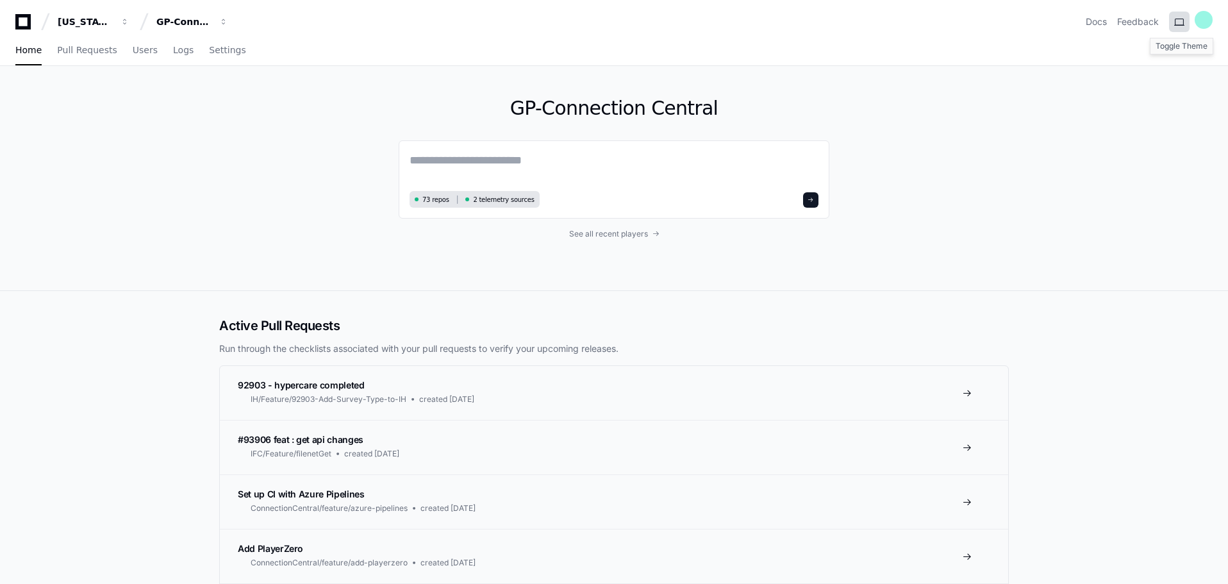
click at [1182, 21] on button at bounding box center [1179, 22] width 21 height 21
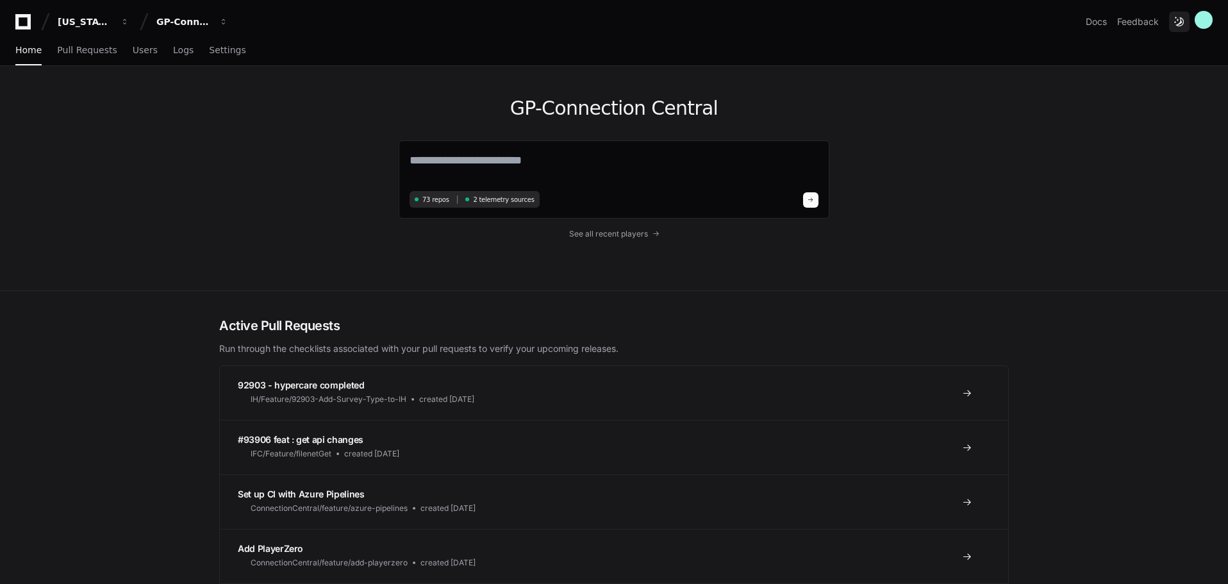
click at [1183, 21] on button at bounding box center [1179, 22] width 21 height 21
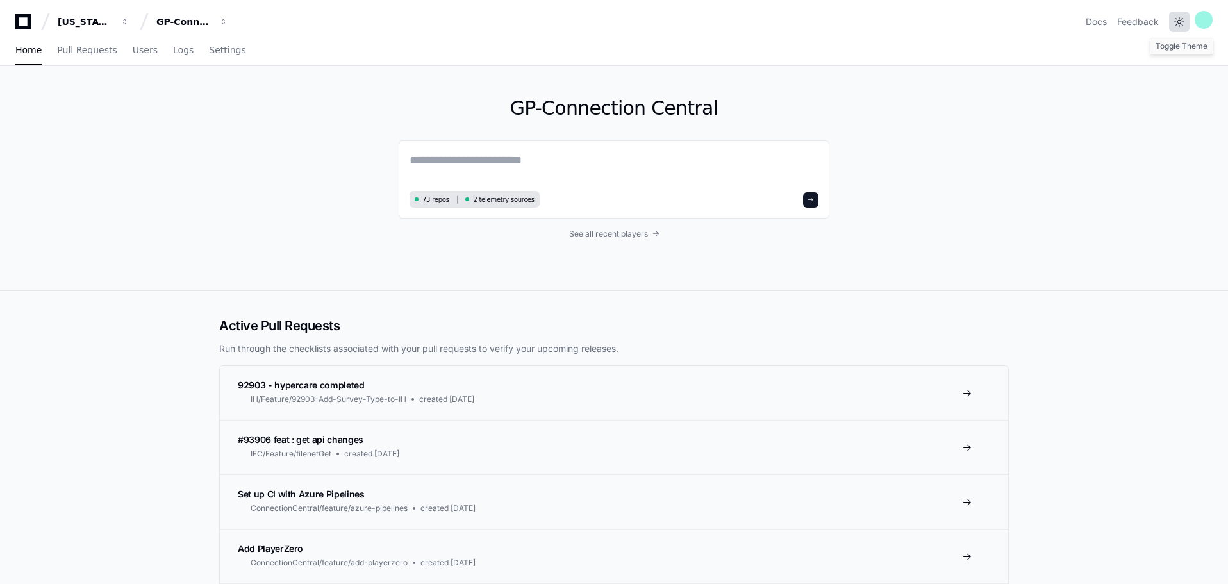
click at [1178, 22] on button at bounding box center [1179, 22] width 21 height 21
click at [1184, 28] on button at bounding box center [1179, 22] width 21 height 21
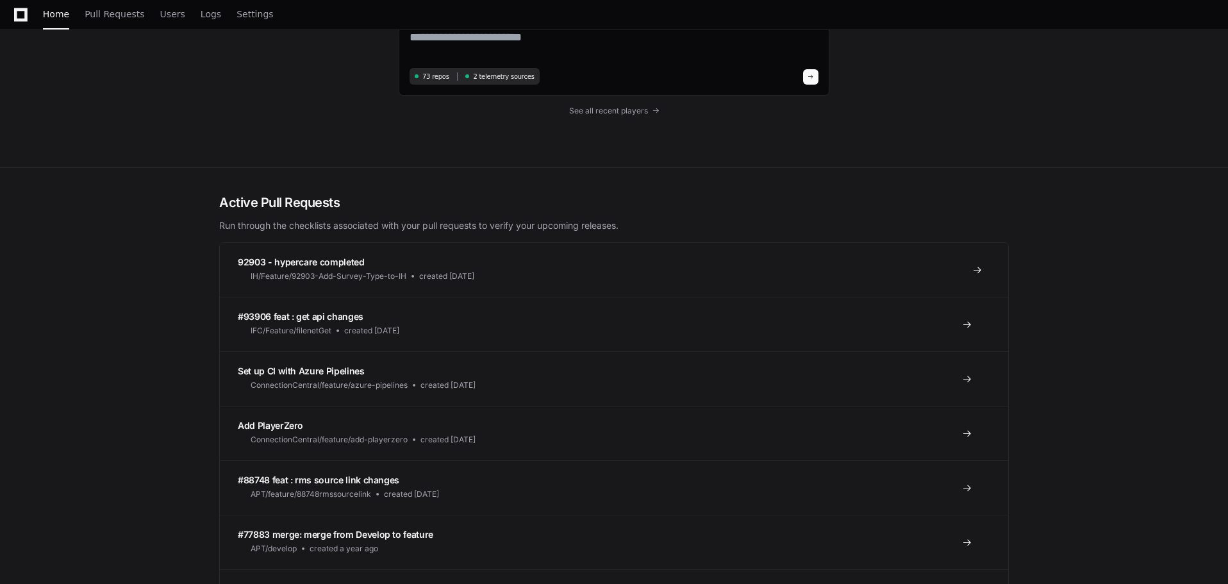
scroll to position [128, 0]
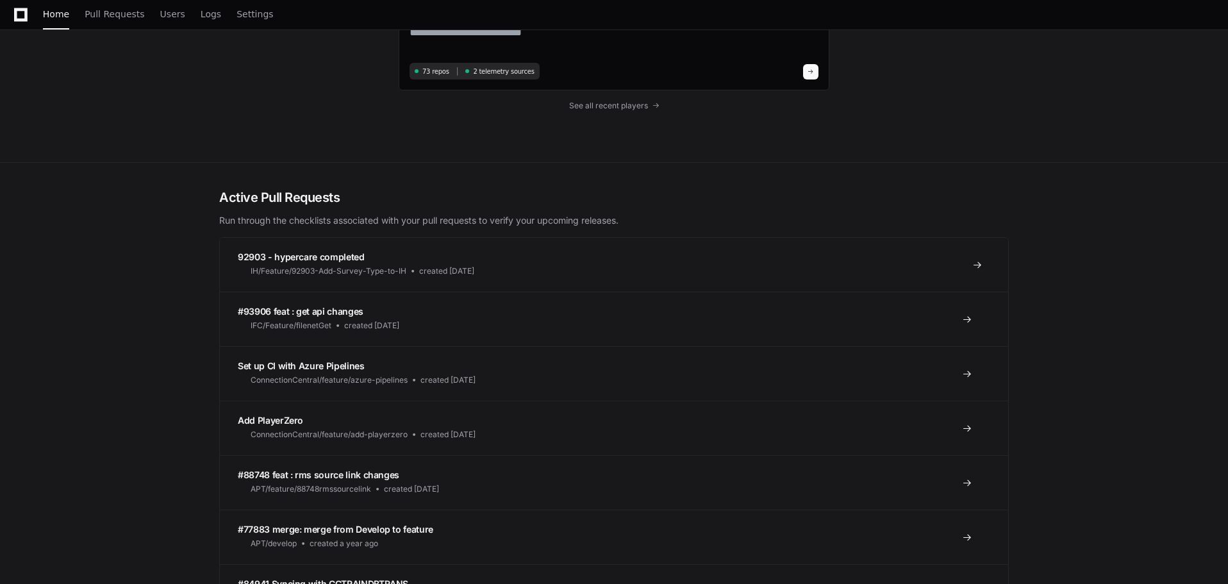
click at [447, 265] on div "IH/Feature/92903-Add-Survey-Type-to-IH created [DATE]" at bounding box center [356, 270] width 237 height 15
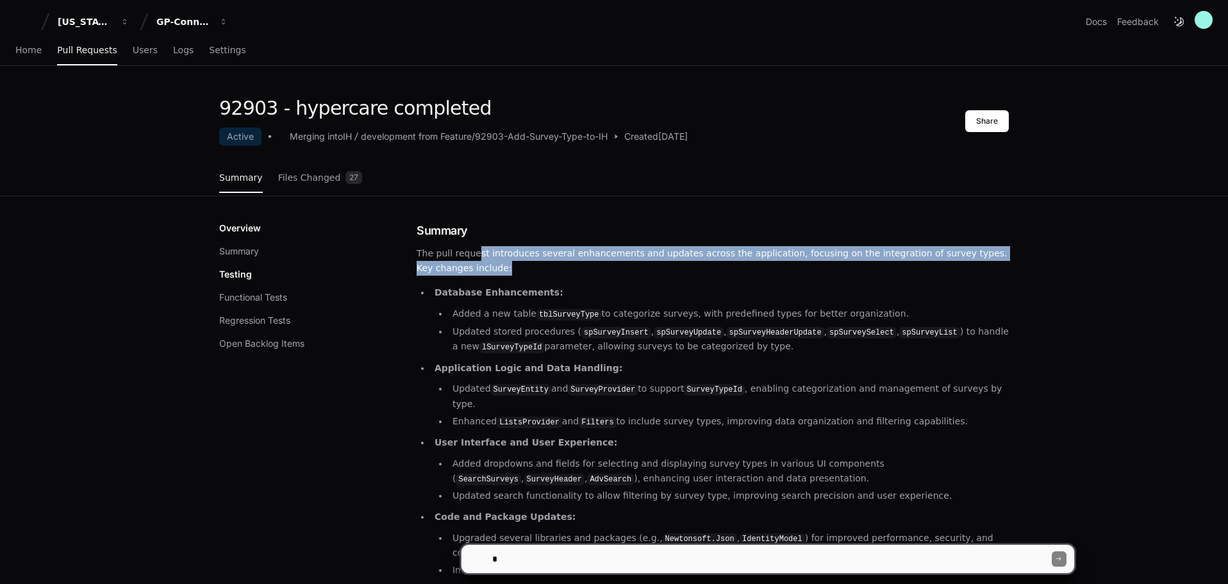
drag, startPoint x: 517, startPoint y: 258, endPoint x: 515, endPoint y: 268, distance: 10.4
click at [515, 268] on p "The pull request introduces several enhancements and updates across the applica…" at bounding box center [713, 260] width 592 height 29
click at [247, 248] on button "Summary" at bounding box center [239, 251] width 40 height 13
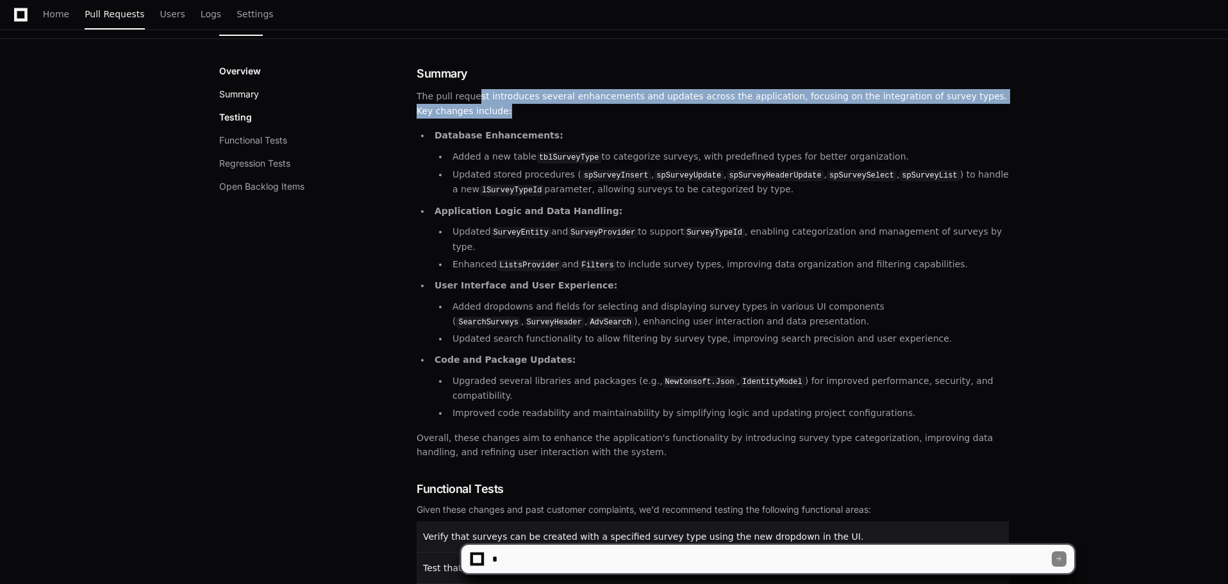
scroll to position [158, 0]
click at [249, 141] on button "Functional Tests" at bounding box center [253, 139] width 68 height 13
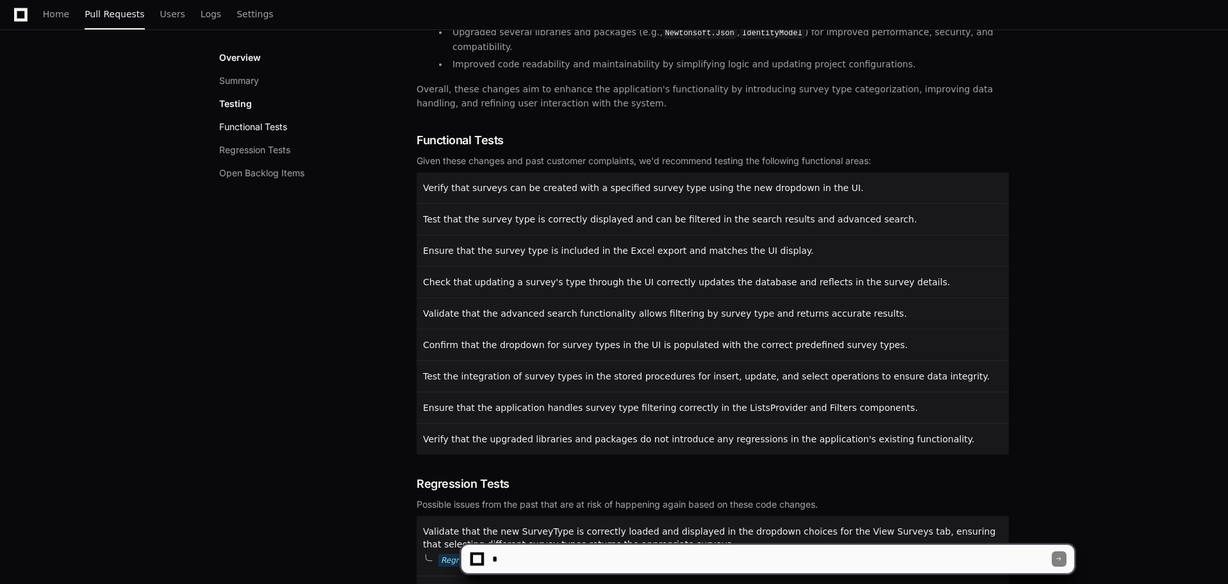
scroll to position [540, 0]
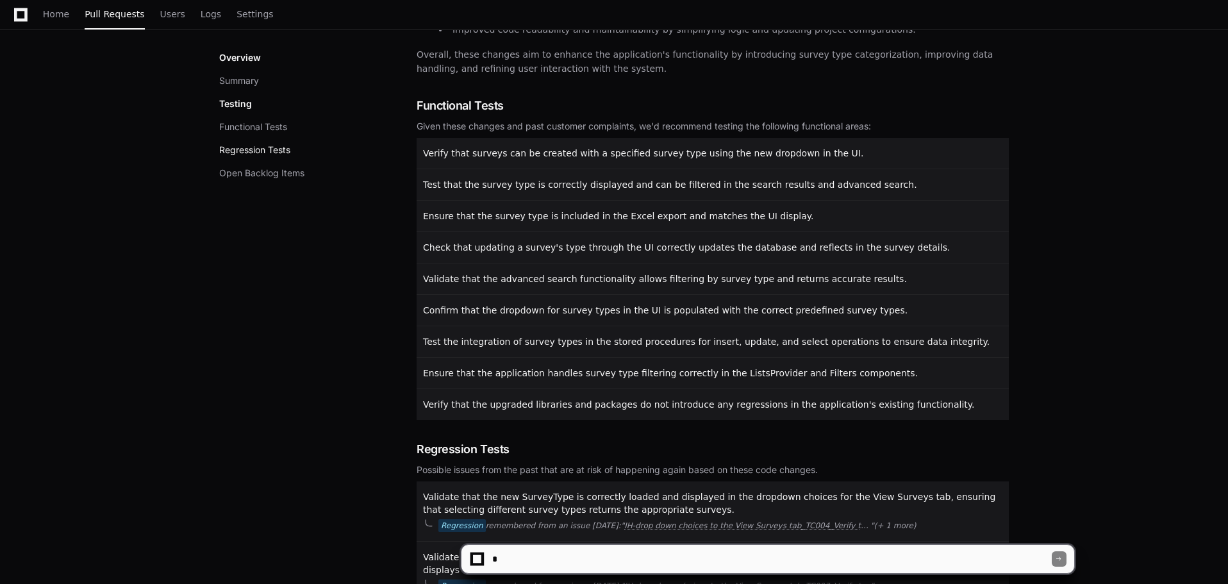
click at [254, 153] on button "Regression Tests" at bounding box center [254, 150] width 71 height 13
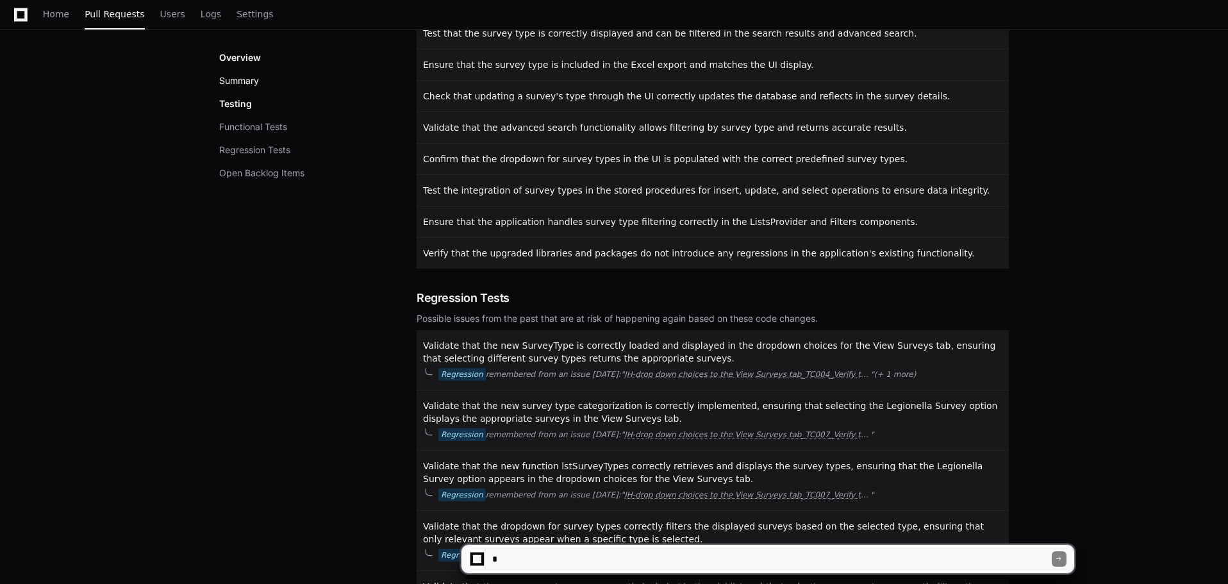
click at [255, 84] on button "Summary" at bounding box center [239, 80] width 40 height 13
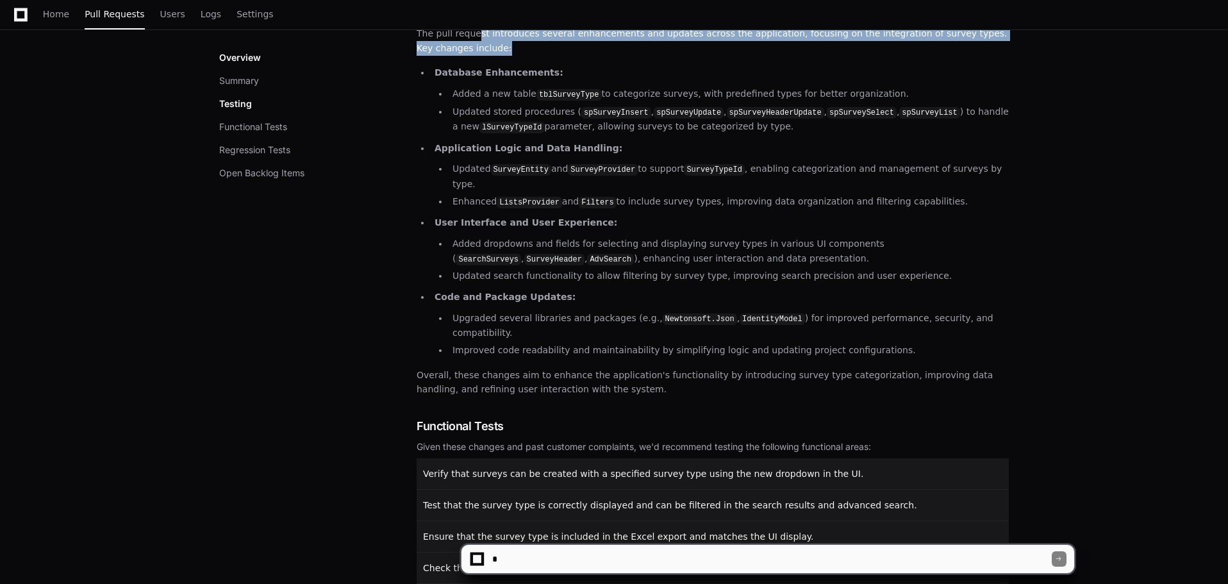
scroll to position [158, 0]
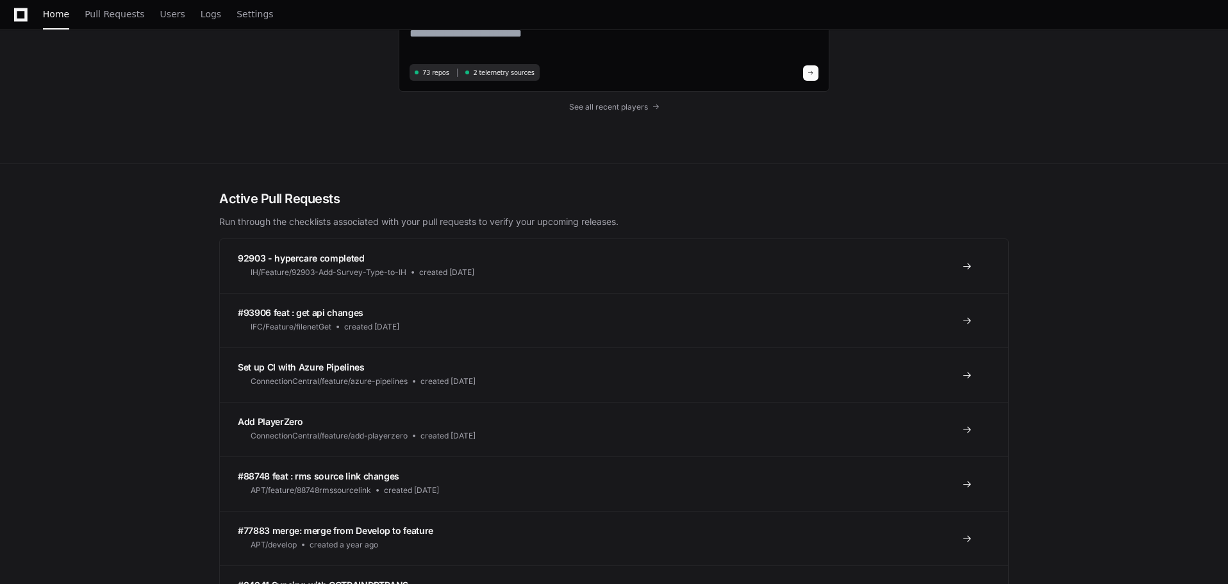
scroll to position [128, 0]
click at [276, 481] on div "APT/feature/88748rmssourcelink" at bounding box center [304, 488] width 133 height 15
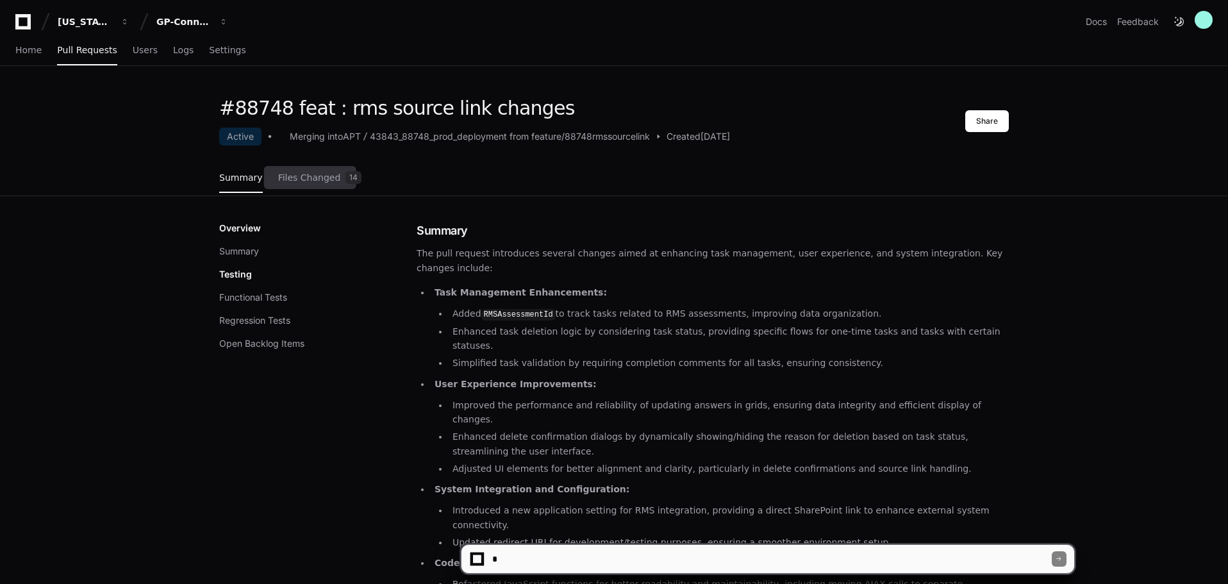
click at [303, 174] on span "Files Changed" at bounding box center [309, 178] width 63 height 8
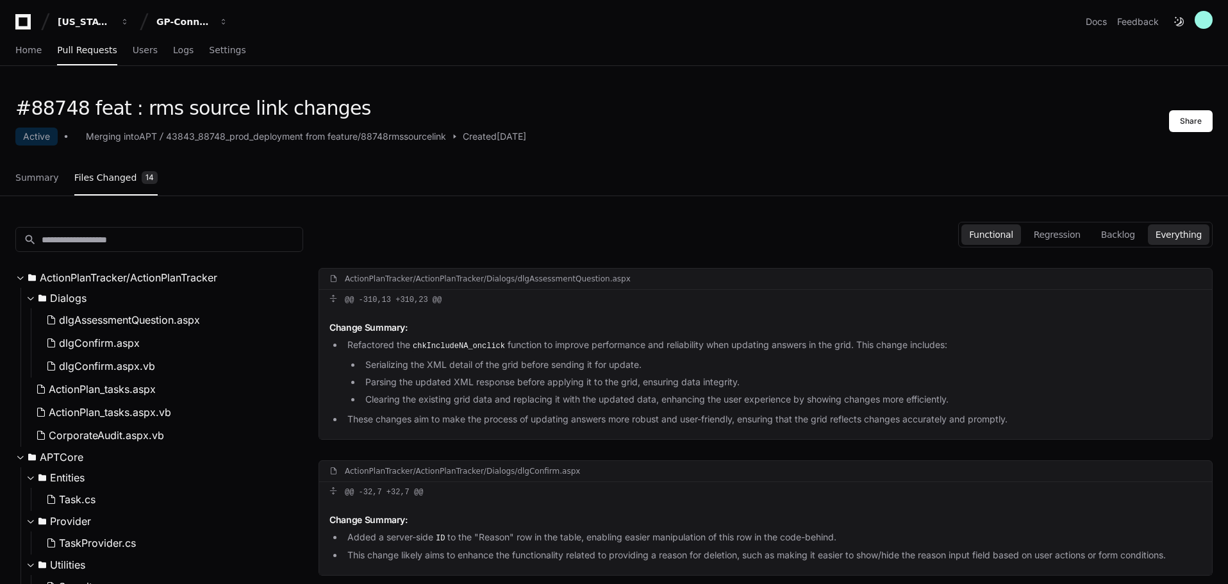
click at [1016, 237] on button "Functional" at bounding box center [992, 234] width 60 height 21
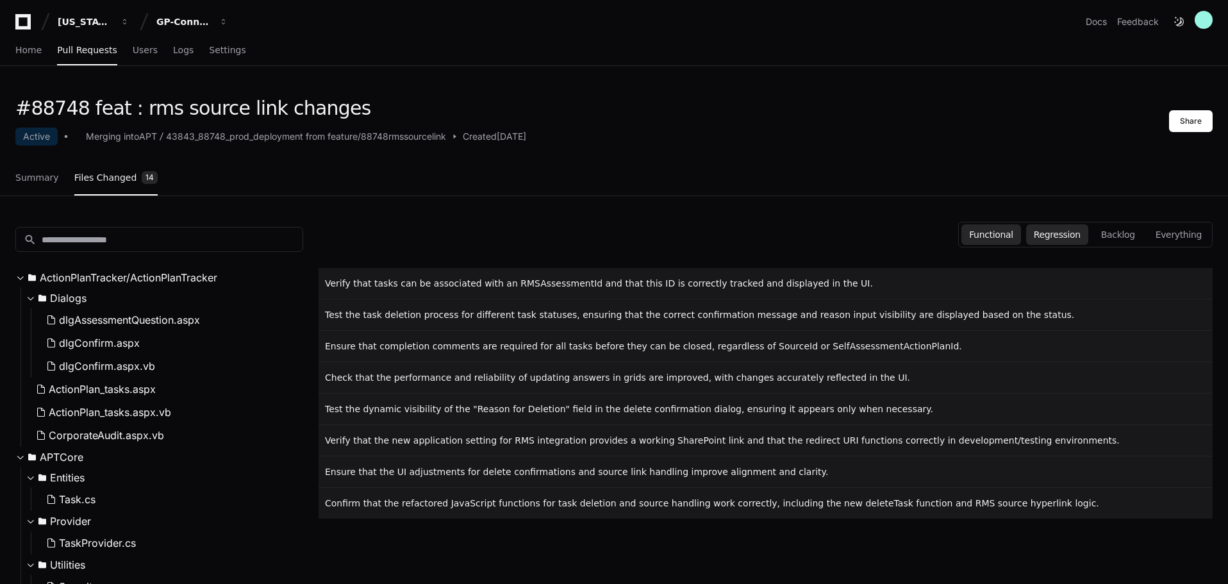
click at [1056, 233] on button "Regression" at bounding box center [1057, 234] width 62 height 21
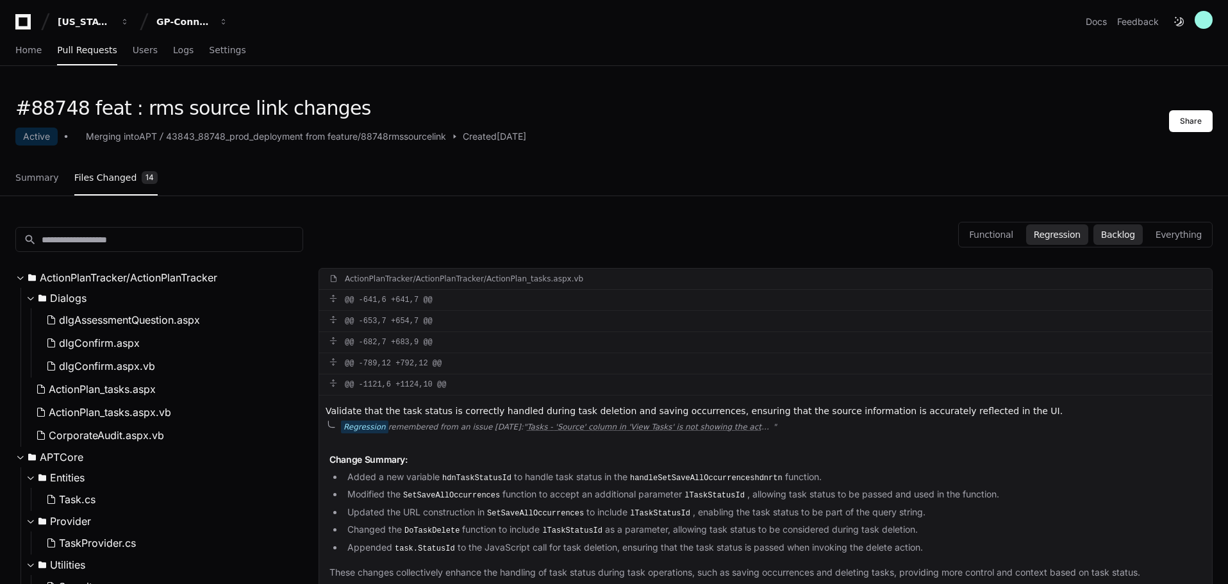
click at [1111, 233] on button "Backlog" at bounding box center [1118, 234] width 49 height 21
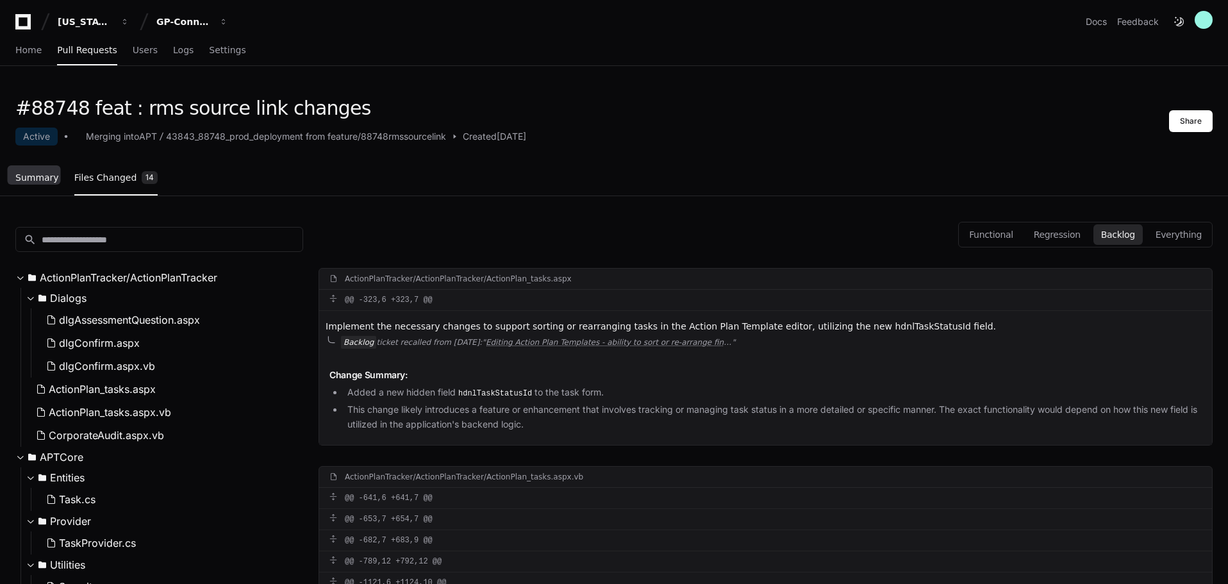
click at [21, 176] on span "Summary" at bounding box center [37, 178] width 44 height 8
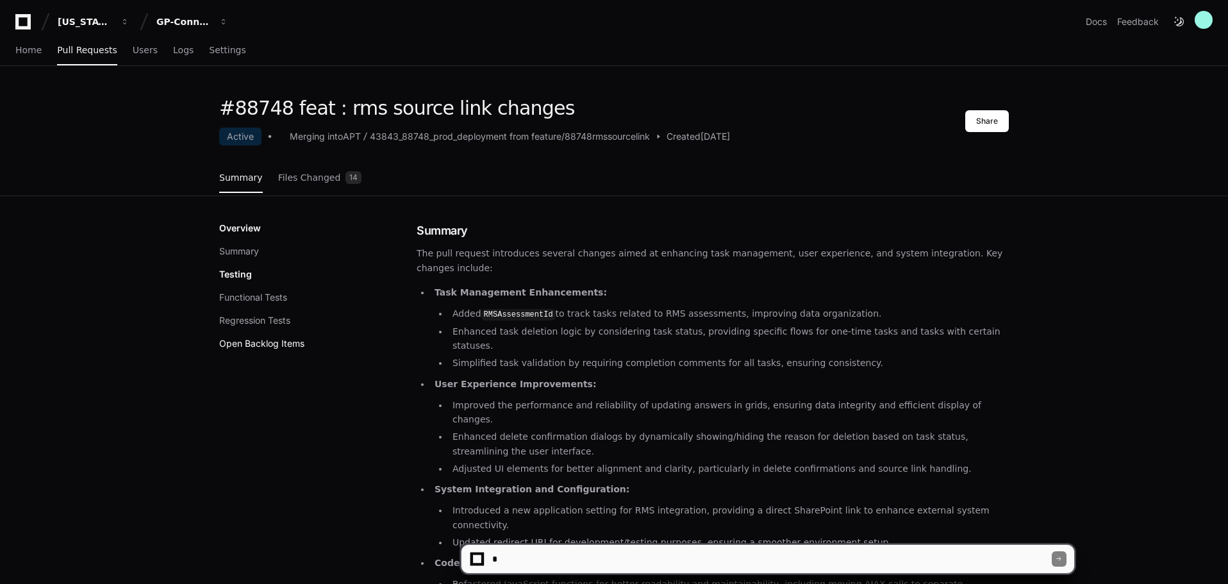
click at [267, 347] on button "Open Backlog Items" at bounding box center [261, 343] width 85 height 13
click at [203, 20] on div "GP-Connection Central" at bounding box center [183, 21] width 55 height 13
click at [197, 21] on div "GP-Connection Central" at bounding box center [183, 21] width 55 height 13
click at [89, 134] on div "#88748 feat : rms source link changes Active Merging into APT 43843_88748_prod_…" at bounding box center [614, 146] width 1228 height 99
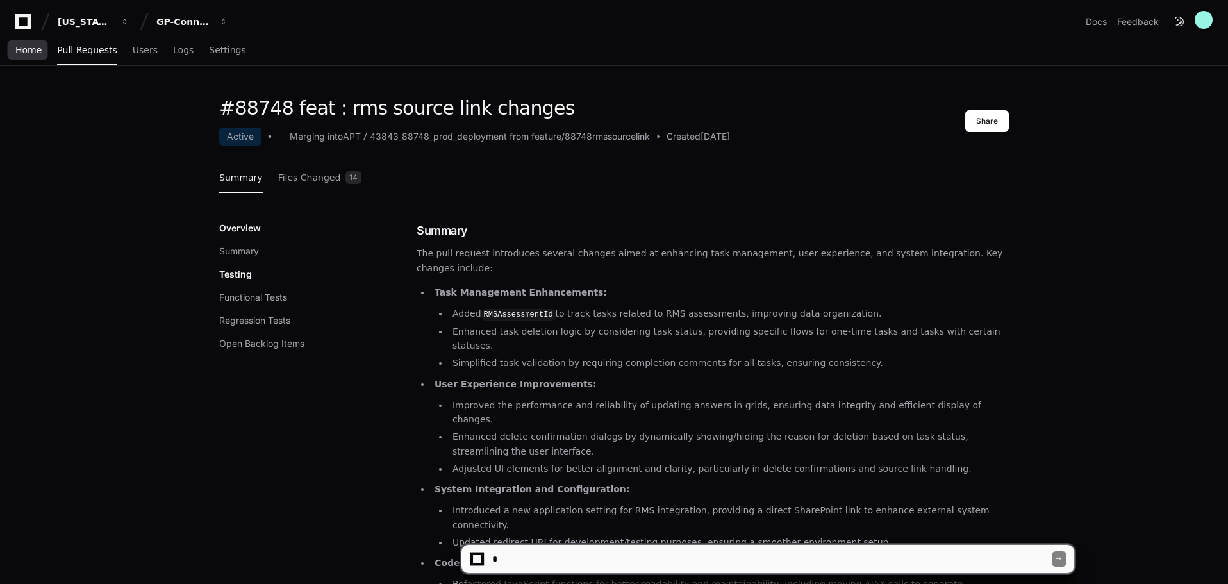
click at [23, 56] on link "Home" at bounding box center [28, 50] width 26 height 29
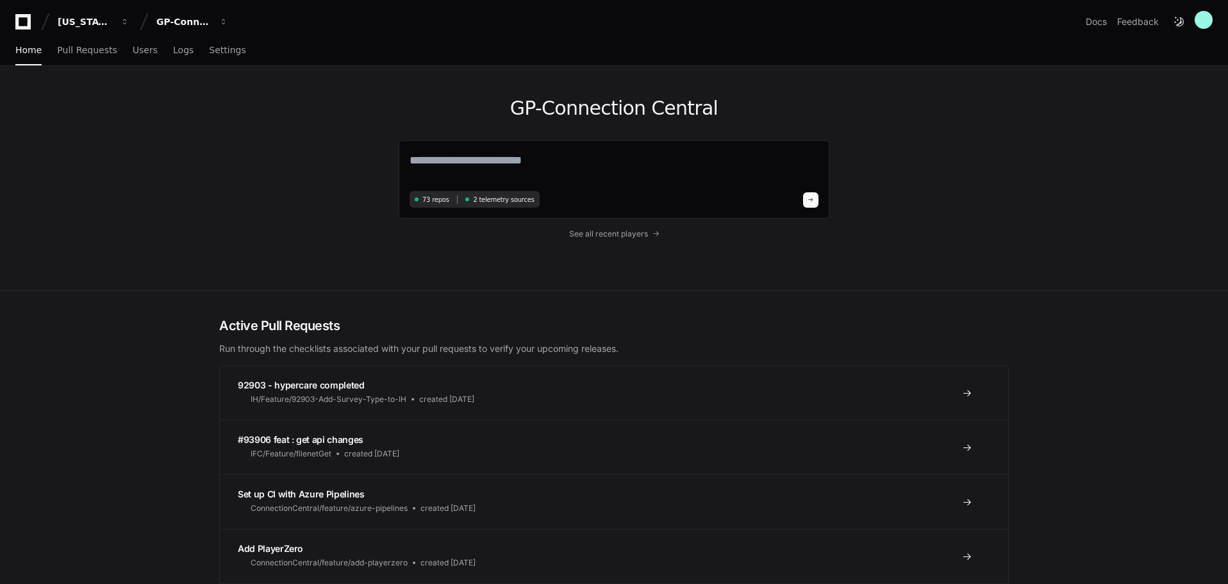
drag, startPoint x: 260, startPoint y: 346, endPoint x: 635, endPoint y: 349, distance: 375.0
click at [635, 351] on p "Run through the checklists associated with your pull requests to verify your up…" at bounding box center [614, 348] width 790 height 13
click at [606, 342] on p "Run through the checklists associated with your pull requests to verify your up…" at bounding box center [614, 348] width 790 height 13
click at [626, 231] on span "See all recent players" at bounding box center [608, 234] width 79 height 10
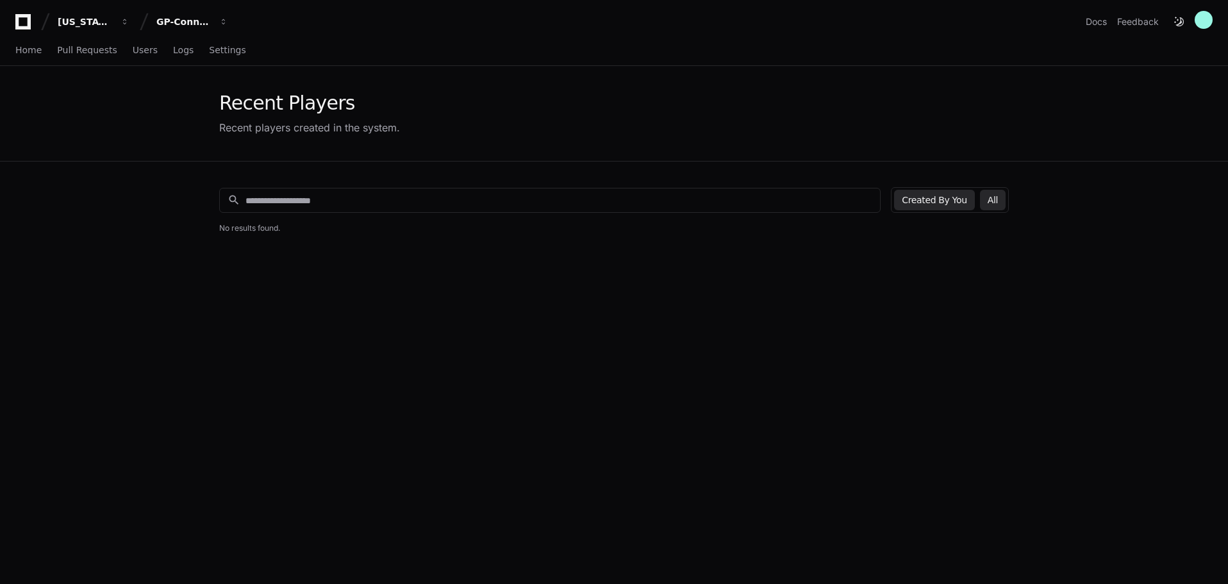
click at [995, 201] on button "All" at bounding box center [993, 200] width 26 height 21
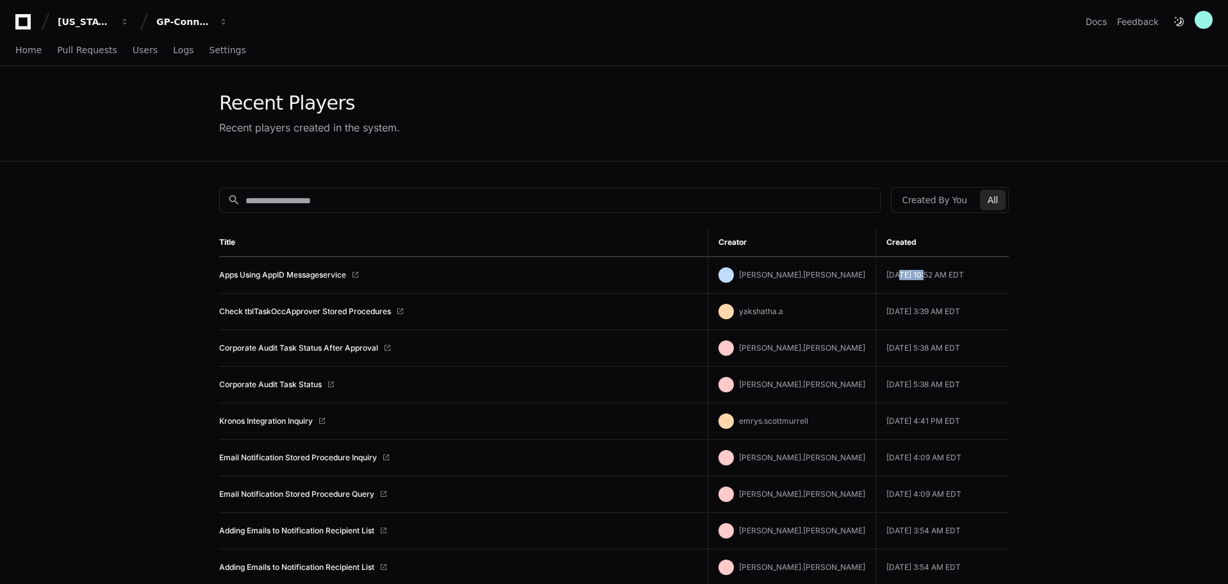
drag, startPoint x: 922, startPoint y: 273, endPoint x: 896, endPoint y: 273, distance: 26.9
click at [896, 273] on td "[DATE] 10:52 AM EDT" at bounding box center [942, 275] width 133 height 37
click at [894, 273] on td "[DATE] 10:52 AM EDT" at bounding box center [942, 275] width 133 height 37
click at [809, 274] on span "[PERSON_NAME].[PERSON_NAME]" at bounding box center [802, 275] width 126 height 10
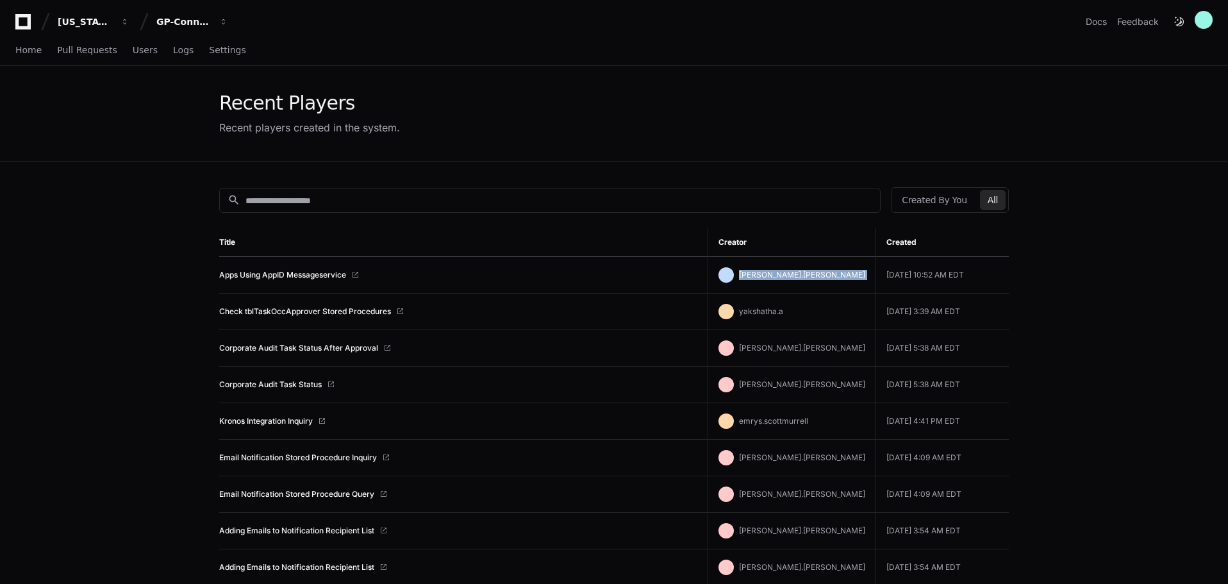
click at [808, 274] on span "[PERSON_NAME].[PERSON_NAME]" at bounding box center [802, 275] width 126 height 10
click at [949, 317] on td "[DATE] 3:39 AM EDT" at bounding box center [942, 312] width 133 height 37
drag, startPoint x: 901, startPoint y: 313, endPoint x: 974, endPoint y: 313, distance: 73.7
click at [974, 313] on td "[DATE] 3:39 AM EDT" at bounding box center [942, 312] width 133 height 37
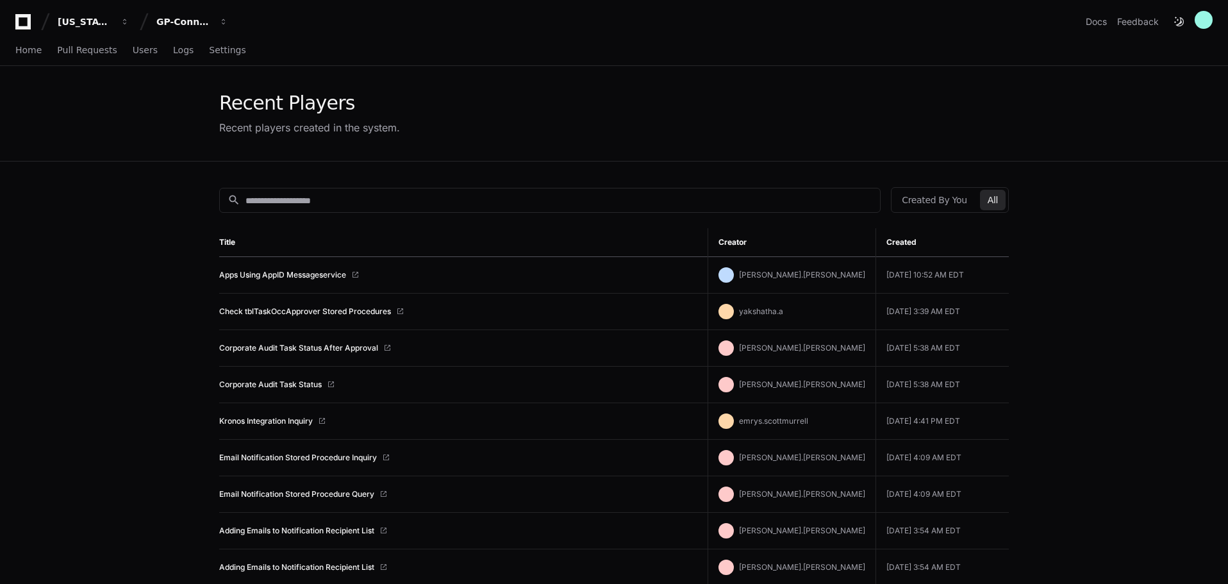
click at [944, 308] on td "[DATE] 3:39 AM EDT" at bounding box center [942, 312] width 133 height 37
click at [959, 347] on td "[DATE] 5:38 AM EDT" at bounding box center [942, 348] width 133 height 37
drag, startPoint x: 908, startPoint y: 351, endPoint x: 983, endPoint y: 352, distance: 74.4
click at [983, 352] on td "[DATE] 5:38 AM EDT" at bounding box center [942, 348] width 133 height 37
click at [563, 353] on div "Corporate Audit Task Status After Approval" at bounding box center [458, 348] width 478 height 10
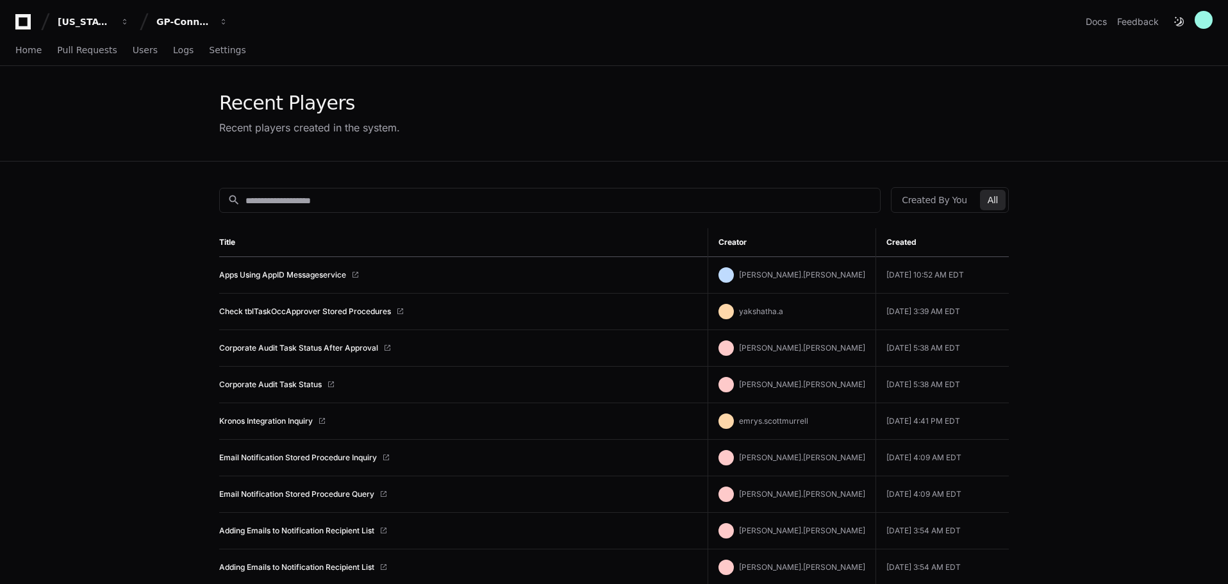
drag, startPoint x: 788, startPoint y: 420, endPoint x: 989, endPoint y: 412, distance: 200.8
click at [989, 412] on tr "Kronos Integration Inquiry emrys.scottmurrell [DATE] 4:41 PM EDT" at bounding box center [614, 421] width 790 height 37
click at [949, 422] on td "[DATE] 4:41 PM EDT" at bounding box center [942, 421] width 133 height 37
click at [278, 421] on link "Kronos Integration Inquiry" at bounding box center [266, 421] width 94 height 10
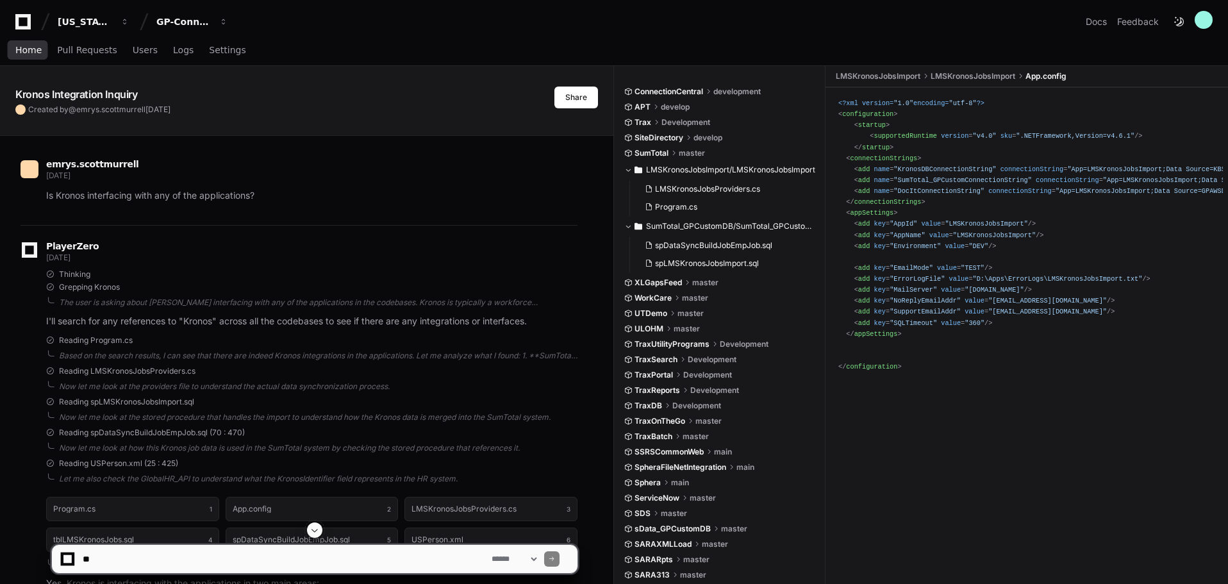
click at [32, 50] on span "Home" at bounding box center [28, 50] width 26 height 8
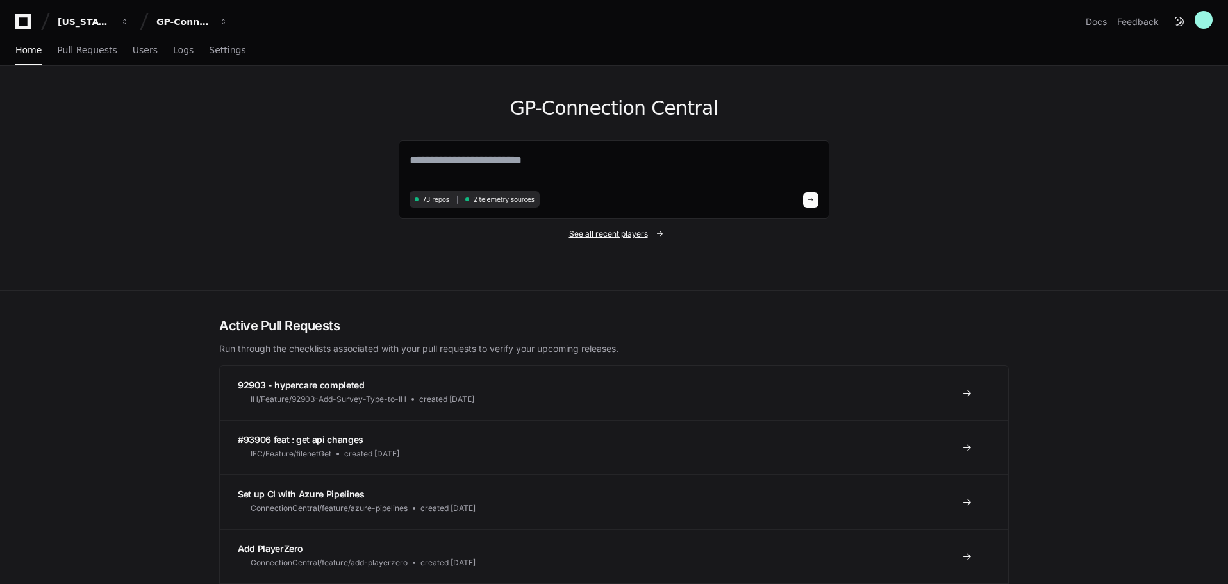
click at [631, 233] on span "See all recent players" at bounding box center [608, 234] width 79 height 10
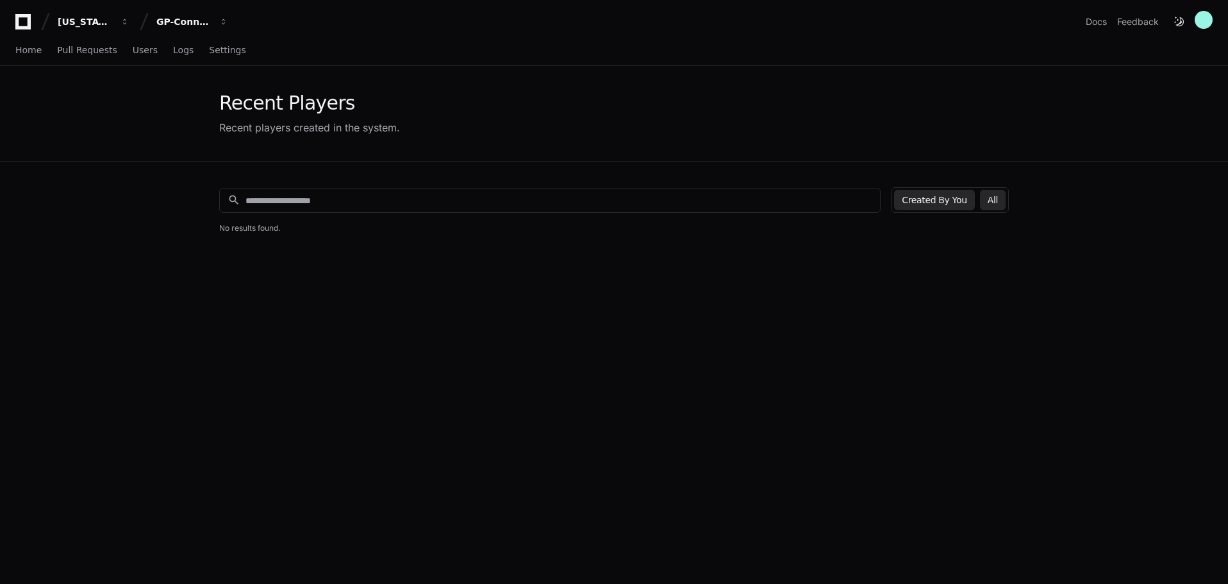
click at [992, 203] on button "All" at bounding box center [993, 200] width 26 height 21
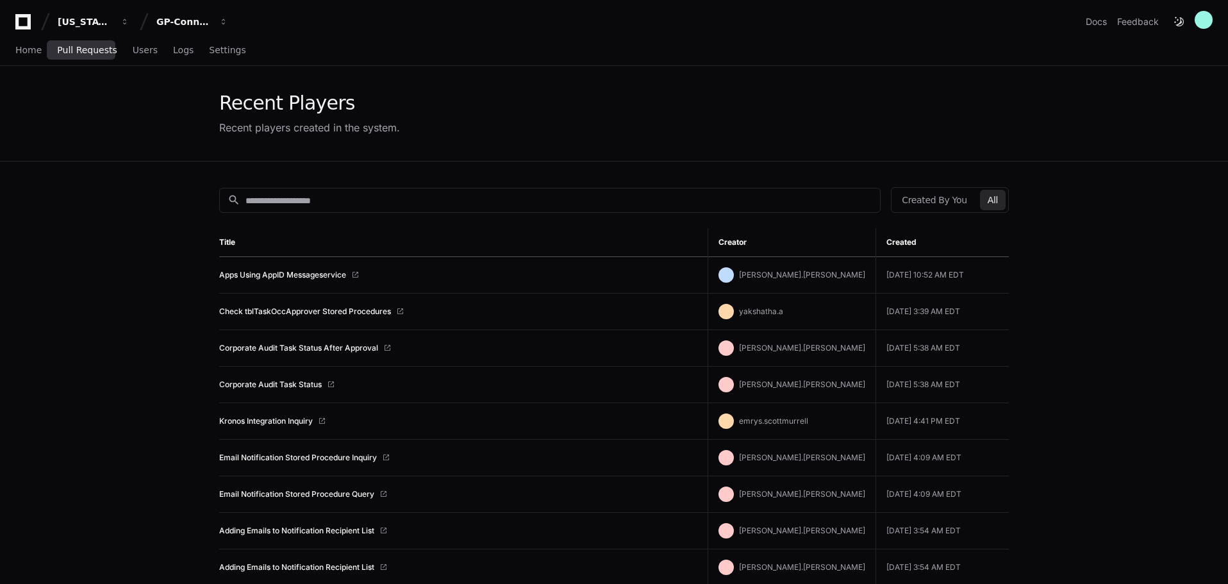
click at [74, 53] on span "Pull Requests" at bounding box center [87, 50] width 60 height 8
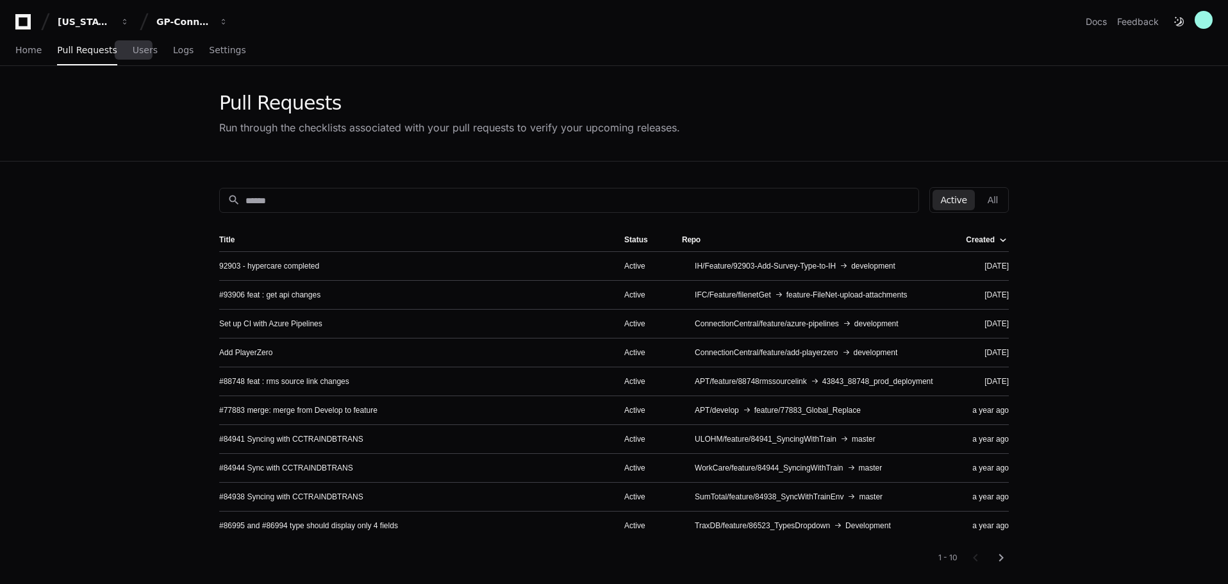
click at [146, 51] on div "Home Pull Requests Users Logs Settings" at bounding box center [130, 50] width 231 height 29
click at [173, 54] on span "Logs" at bounding box center [183, 50] width 21 height 8
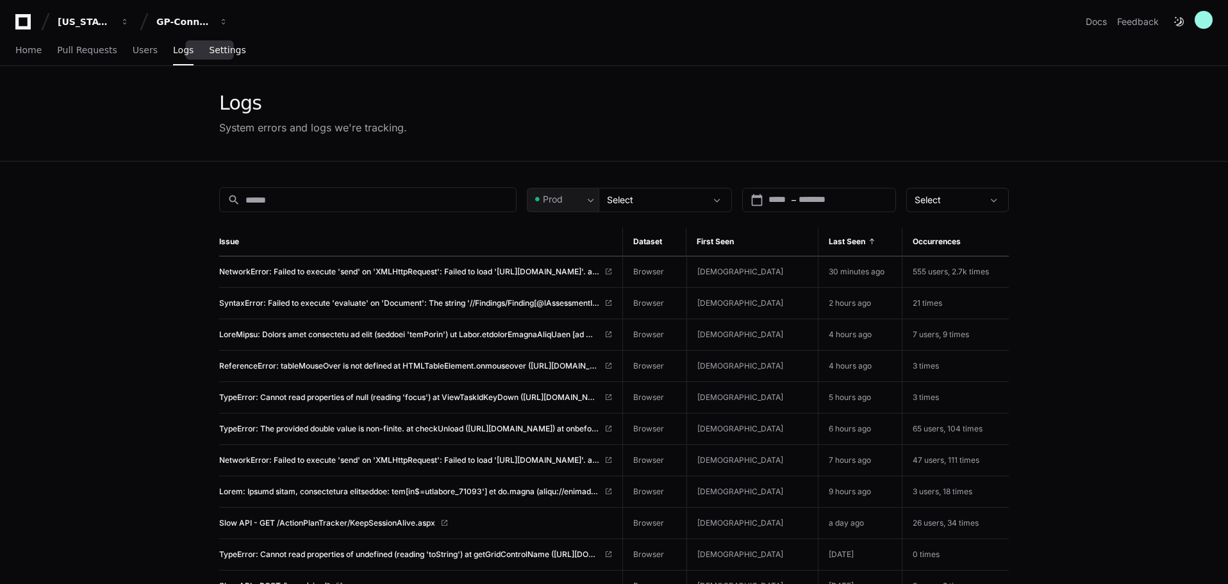
click at [218, 51] on span "Settings" at bounding box center [227, 50] width 37 height 8
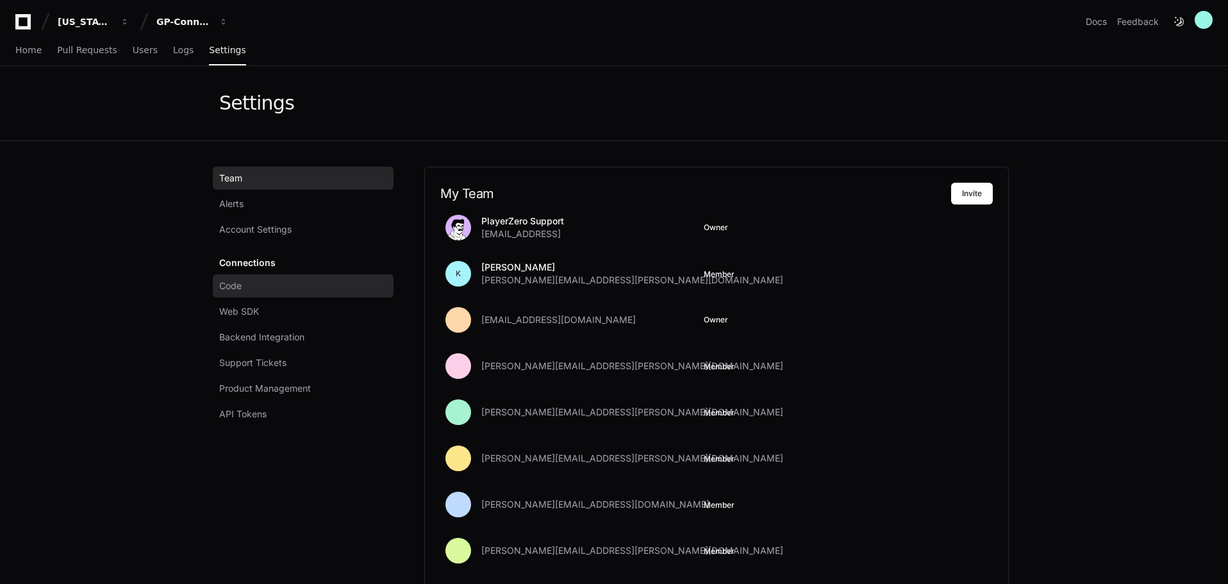
click at [253, 286] on link "Code" at bounding box center [303, 285] width 181 height 23
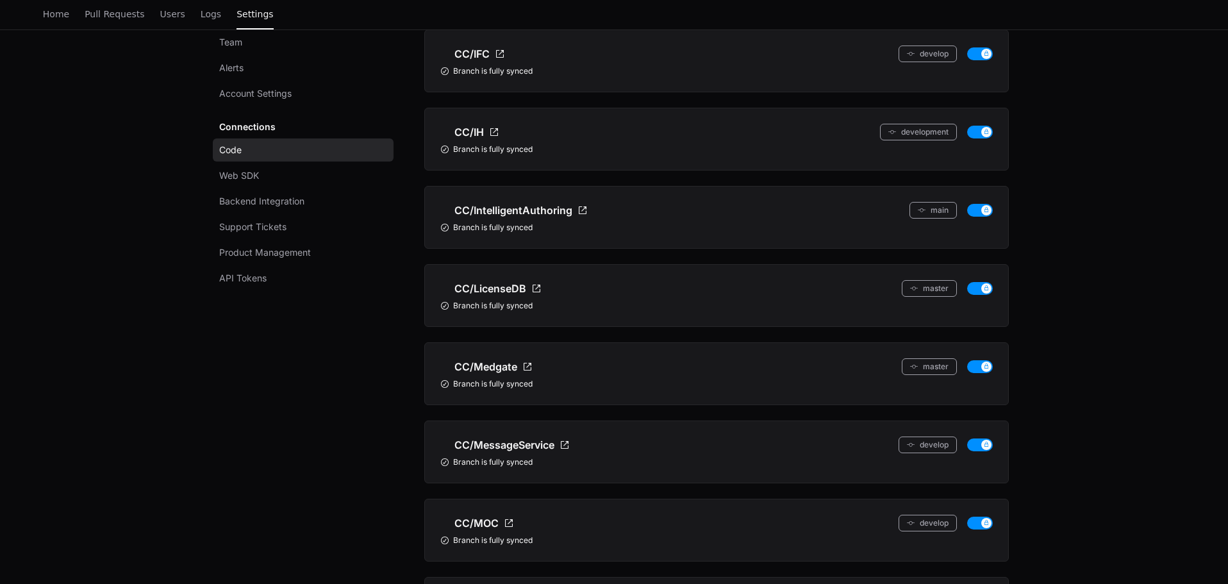
scroll to position [2757, 0]
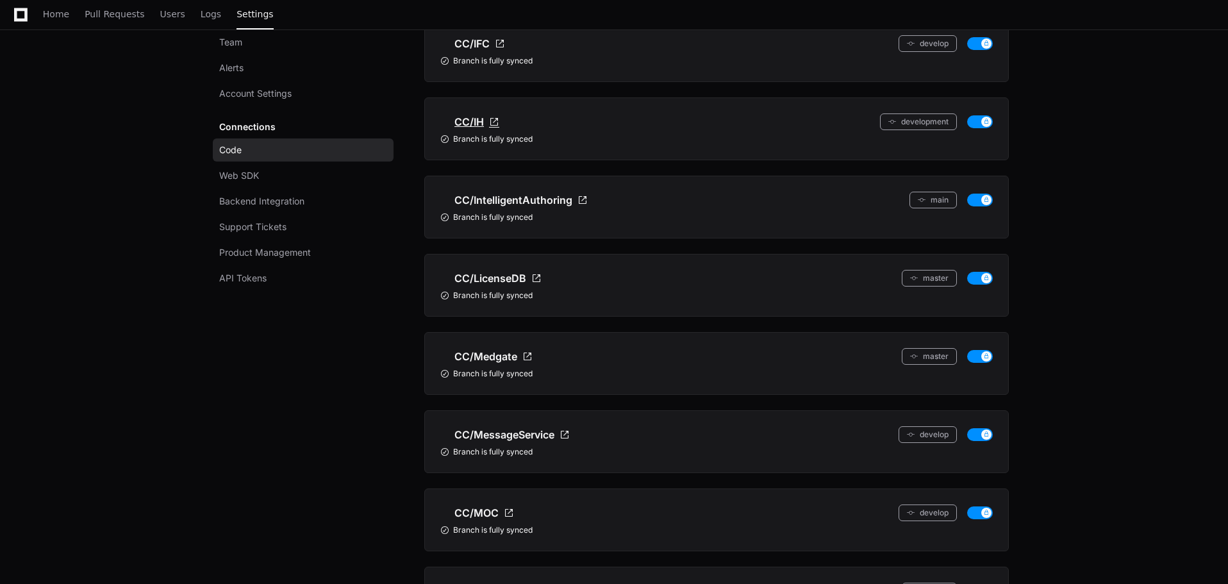
click at [477, 119] on span "CC/IH" at bounding box center [469, 121] width 29 height 15
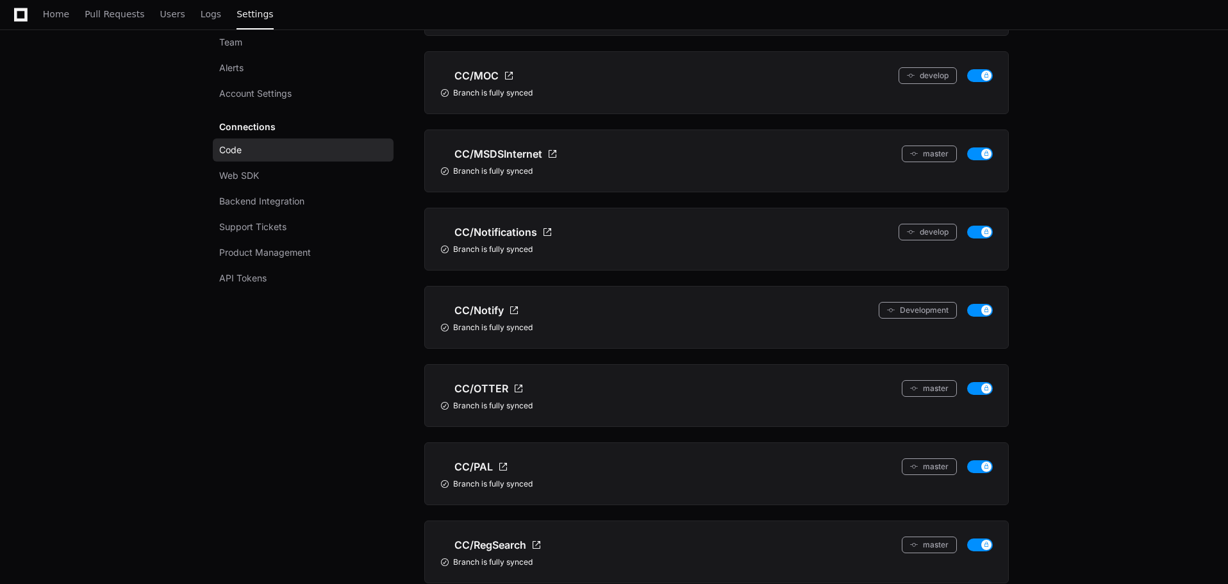
scroll to position [3205, 0]
